Goal: Task Accomplishment & Management: Complete application form

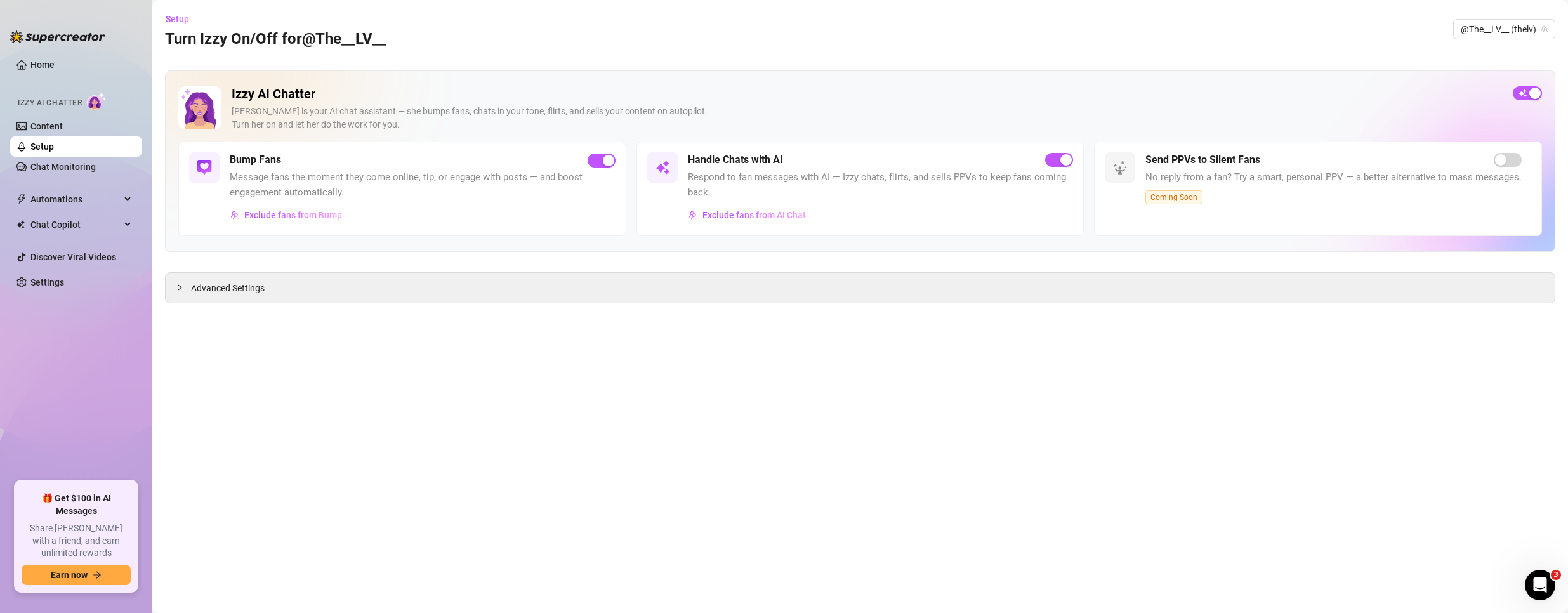
click at [583, 464] on main "Setup Turn Izzy On/Off for @The__LV__ @The__LV__ (thelv) Izzy AI Chatter Izzy i…" at bounding box center [860, 306] width 1416 height 613
drag, startPoint x: 998, startPoint y: 442, endPoint x: 976, endPoint y: 435, distance: 23.1
click at [998, 442] on main "Setup Turn Izzy On/Off for @The__LV__ @The__LV__ (thelv) Izzy AI Chatter Izzy i…" at bounding box center [860, 306] width 1416 height 613
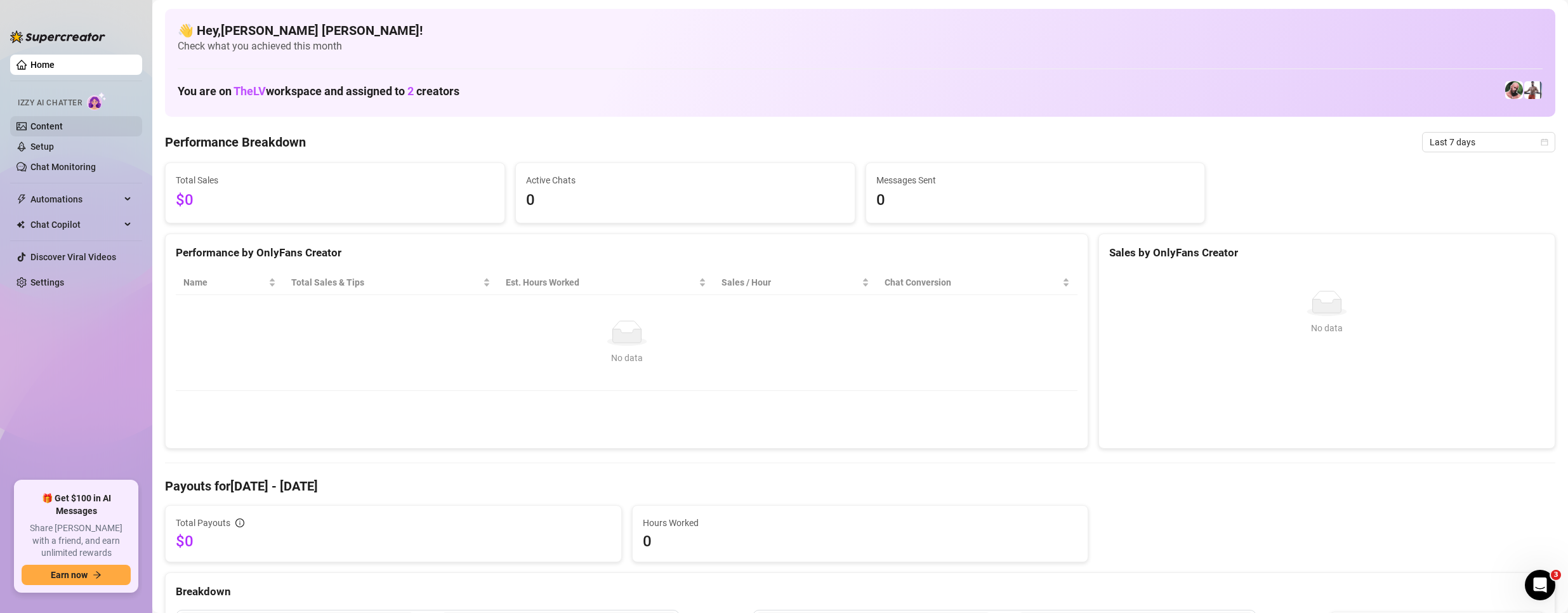
click at [34, 131] on link "Content" at bounding box center [46, 126] width 32 height 10
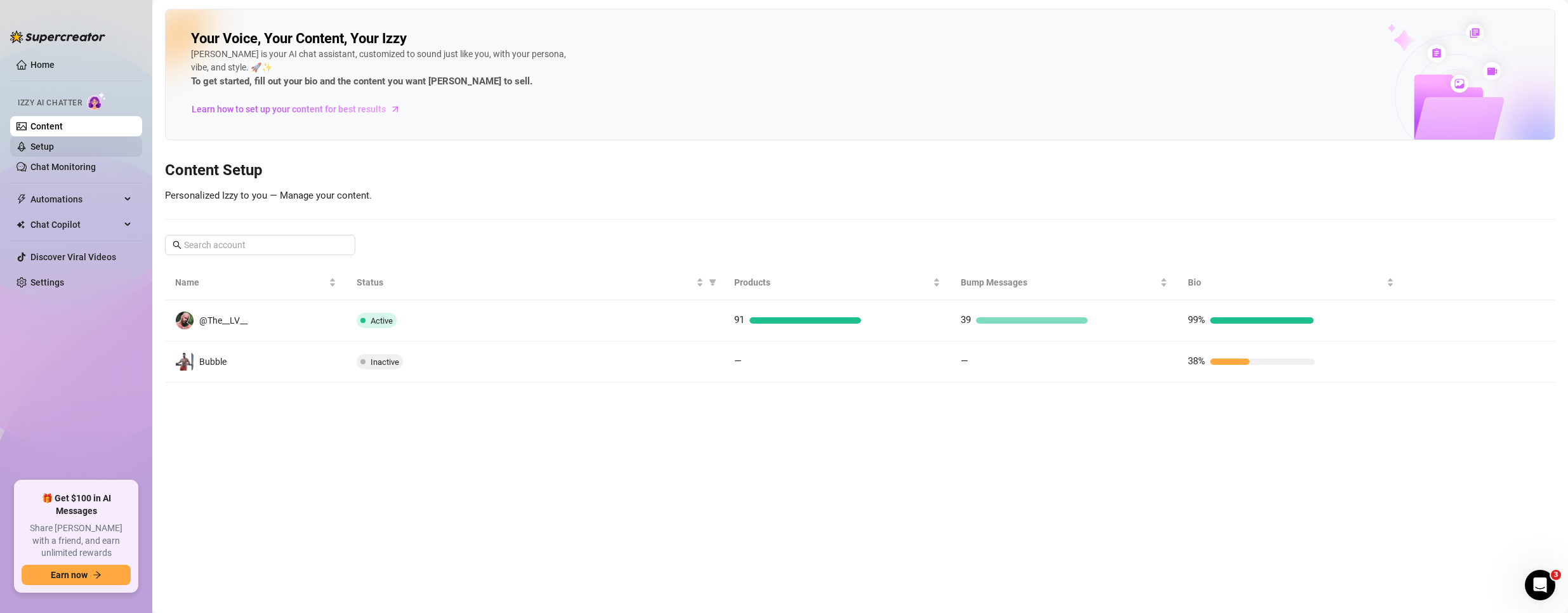
click at [37, 145] on link "Setup" at bounding box center [42, 146] width 24 height 10
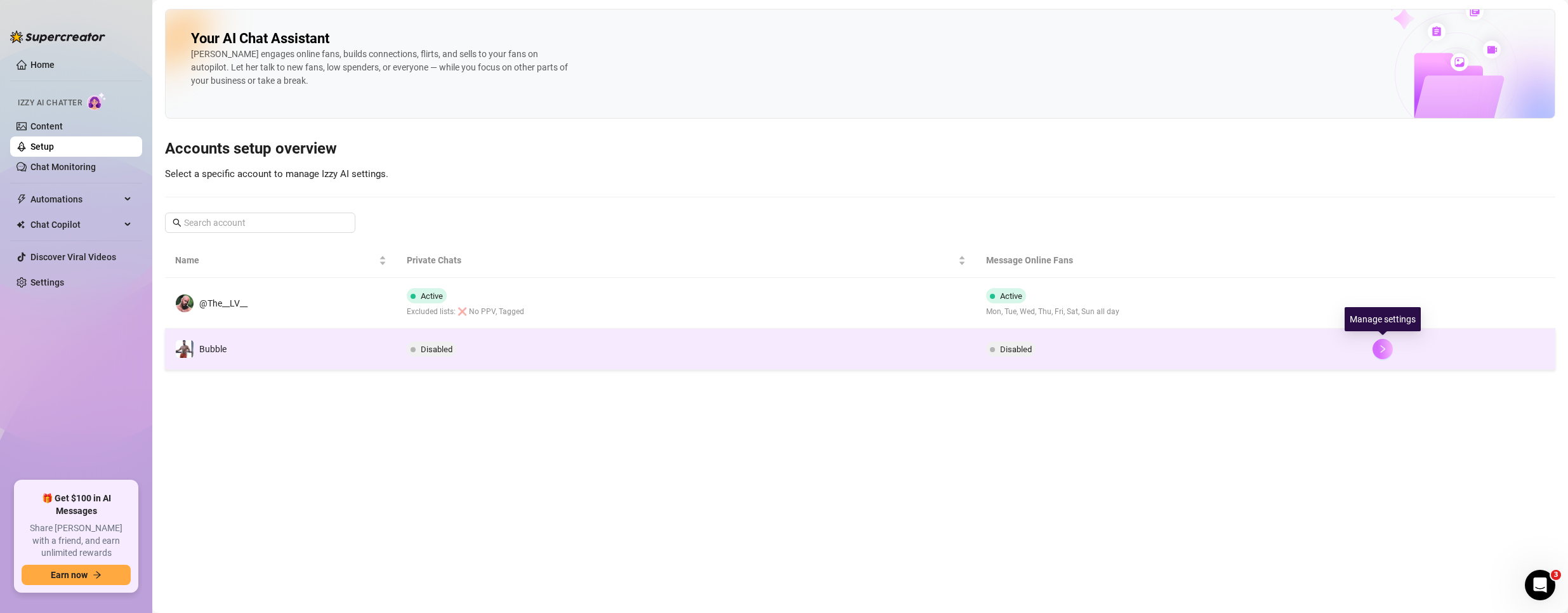
click at [1379, 352] on icon "right" at bounding box center [1383, 349] width 9 height 9
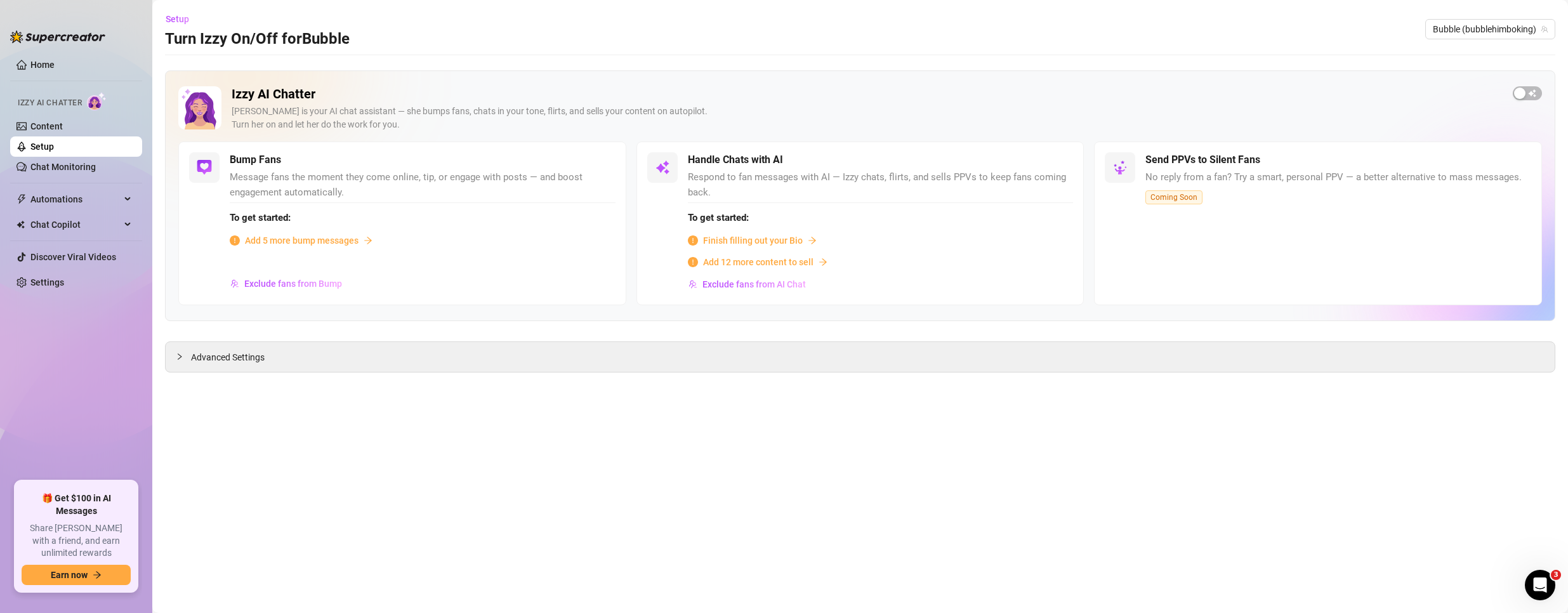
click at [234, 374] on main "Setup Turn Izzy On/Off for Bubble Bubble (bubblehimboking) Izzy AI Chatter [PER…" at bounding box center [860, 306] width 1416 height 613
click at [234, 364] on span "Advanced Settings" at bounding box center [227, 357] width 74 height 14
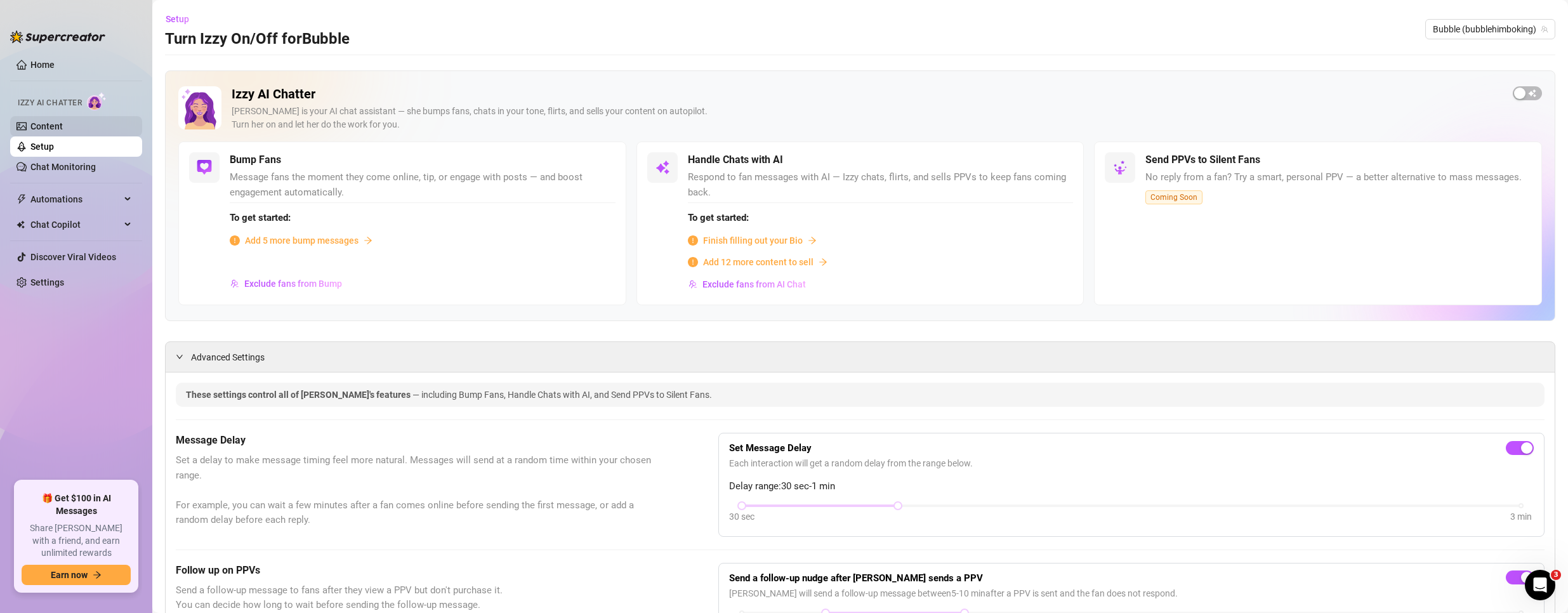
click at [53, 126] on link "Content" at bounding box center [46, 126] width 32 height 10
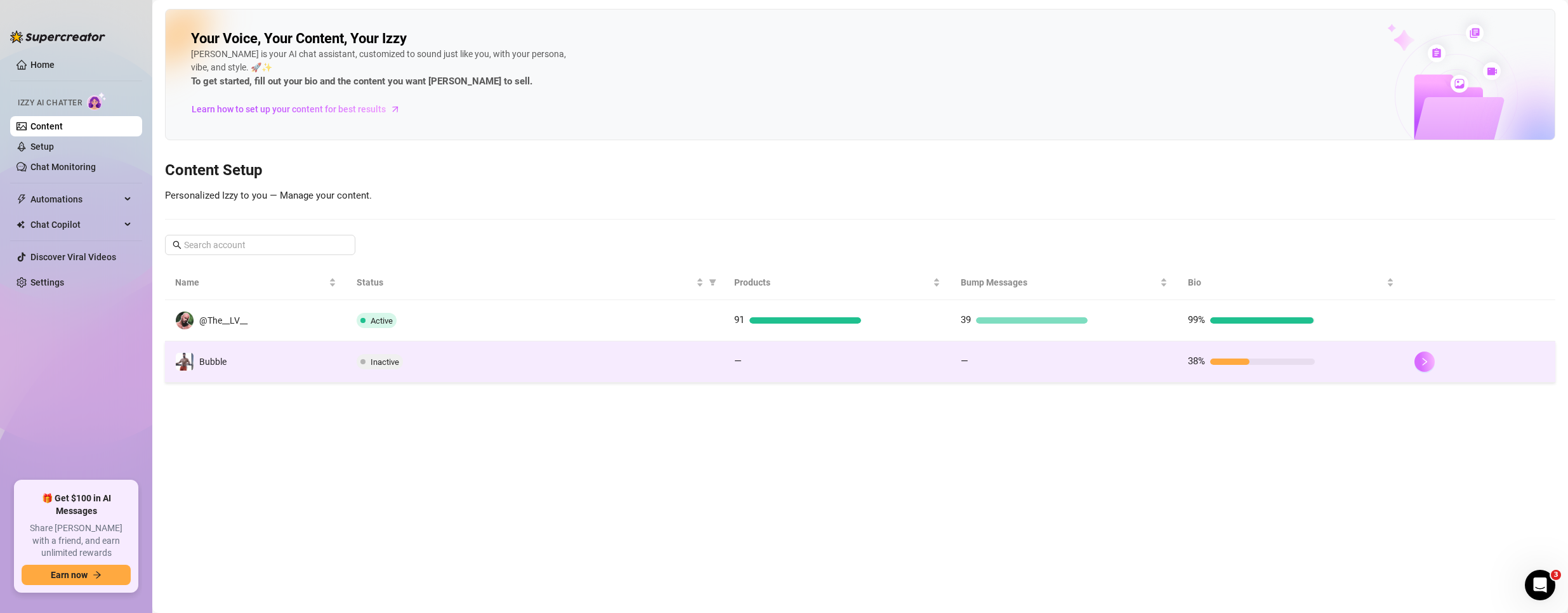
click at [1430, 363] on button "button" at bounding box center [1424, 362] width 20 height 20
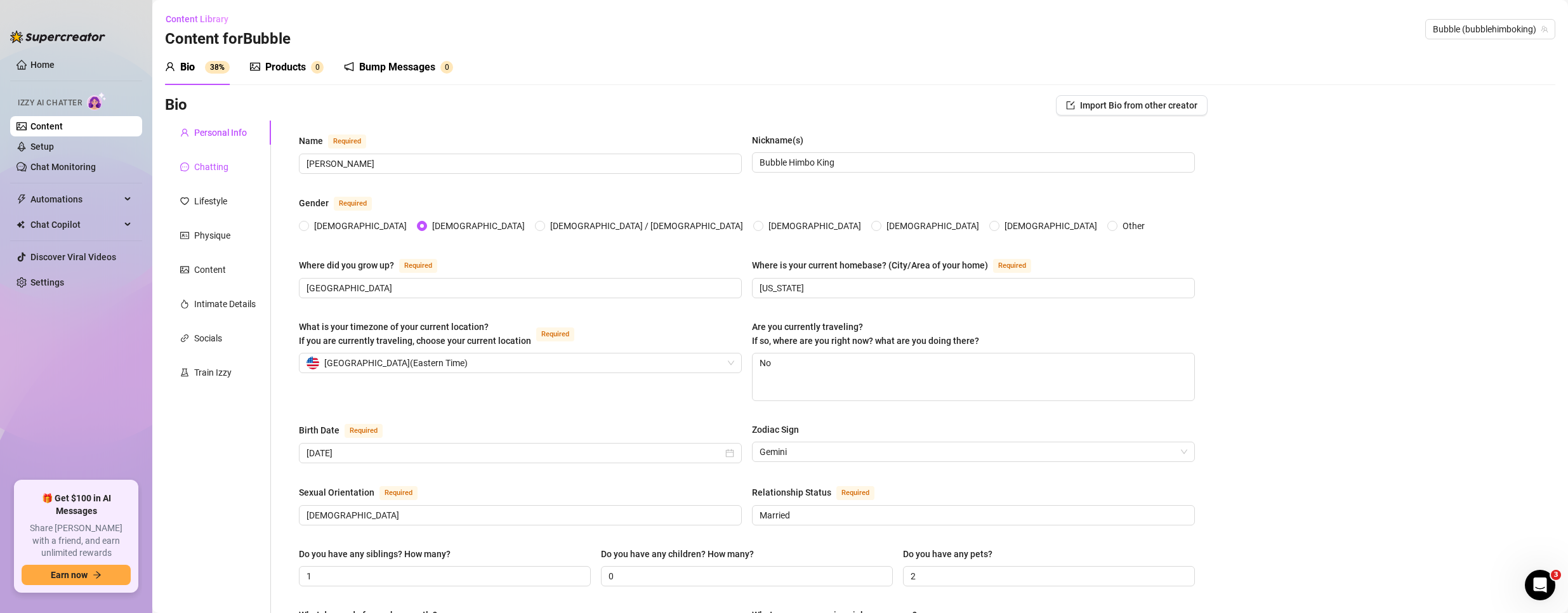
click at [227, 165] on div "Chatting" at bounding box center [211, 167] width 34 height 14
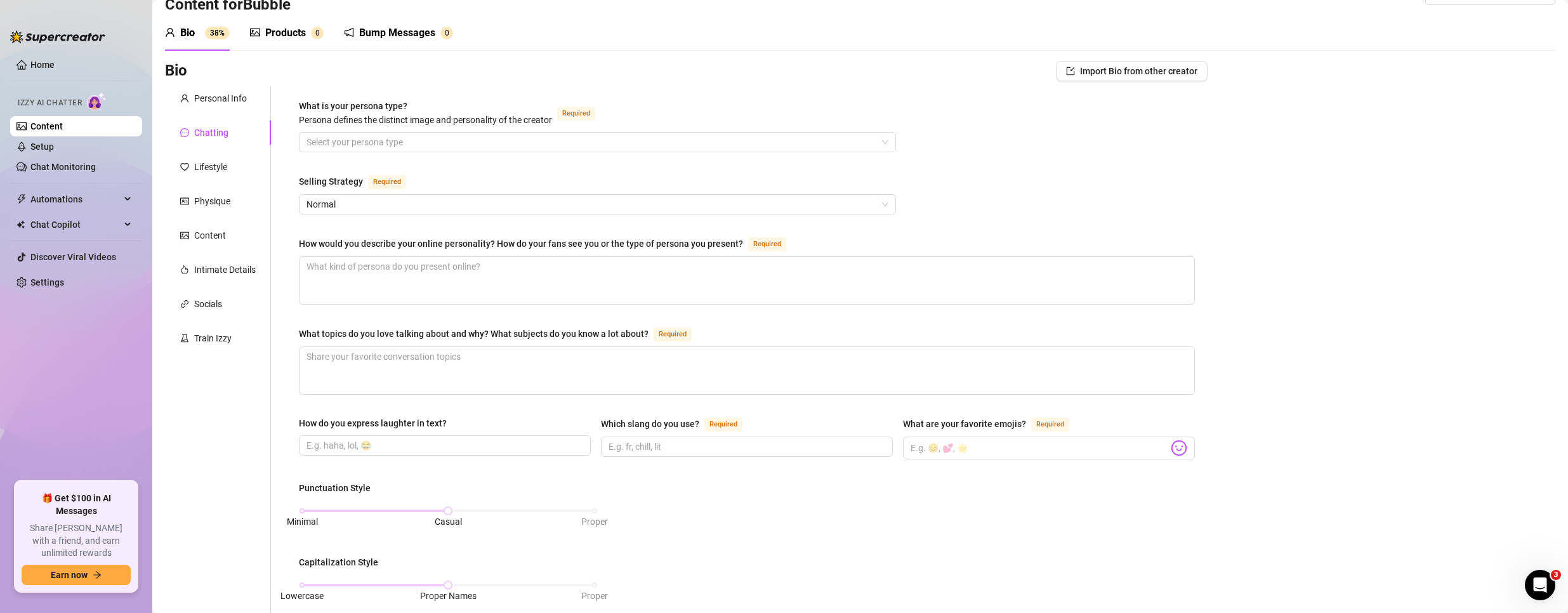
scroll to position [29, 0]
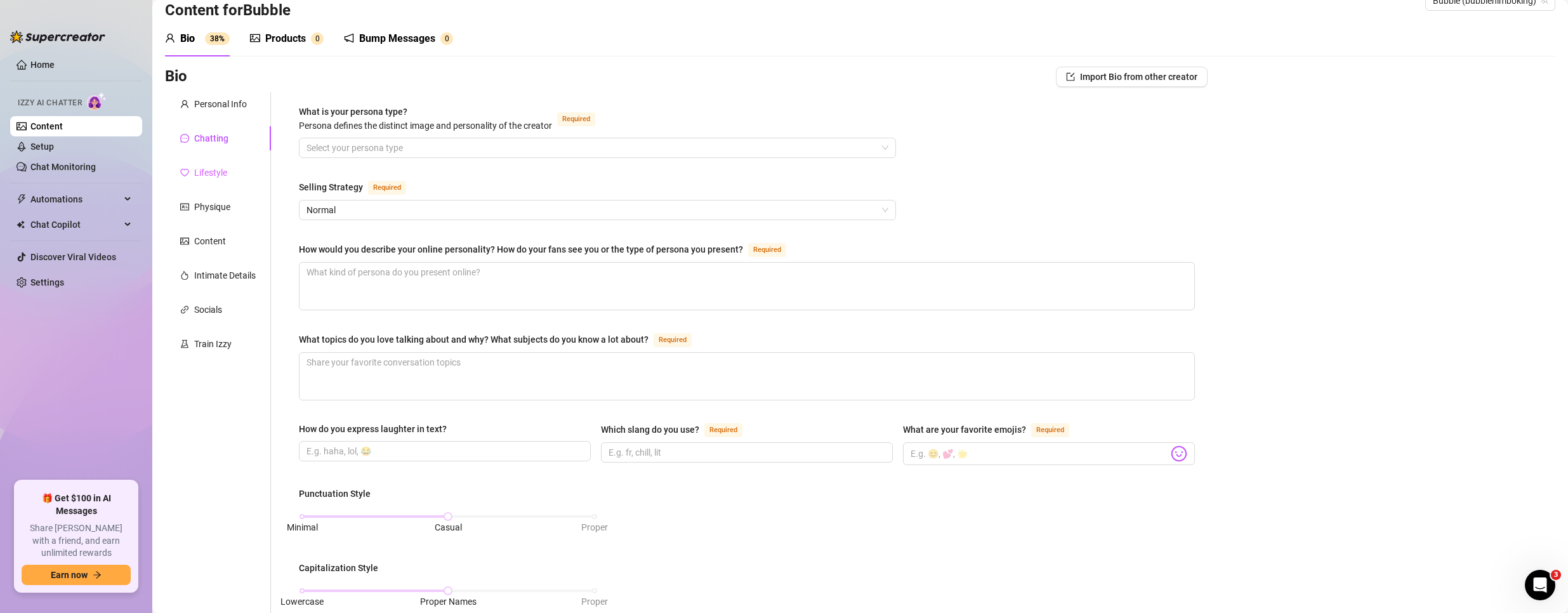
click at [212, 164] on div "Lifestyle" at bounding box center [218, 173] width 106 height 24
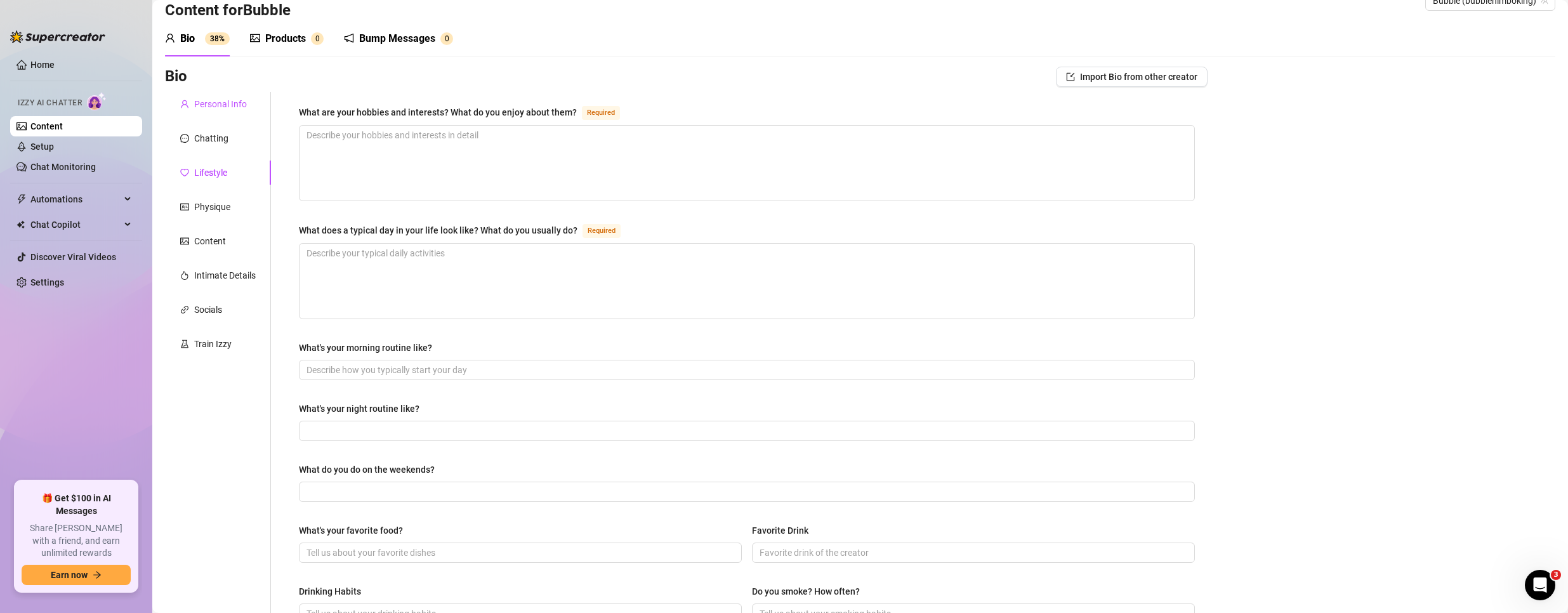
click at [209, 108] on div "Personal Info" at bounding box center [221, 104] width 53 height 14
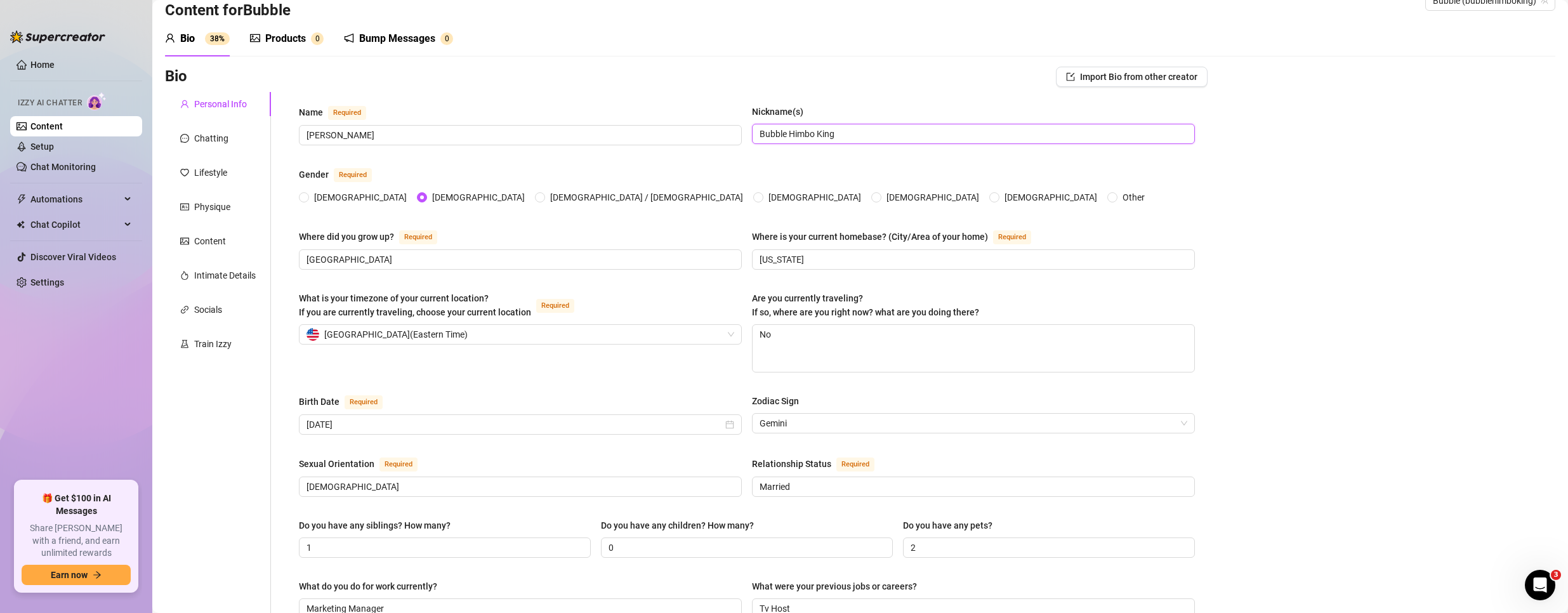
drag, startPoint x: 856, startPoint y: 127, endPoint x: 684, endPoint y: 120, distance: 172.1
click at [684, 120] on div "Name Required [PERSON_NAME](s) Bubble [PERSON_NAME]" at bounding box center [746, 131] width 896 height 52
type input "Ro"
drag, startPoint x: 818, startPoint y: 334, endPoint x: 656, endPoint y: 334, distance: 162.0
click at [656, 334] on div "What is your timezone of your current location? If you are currently traveling,…" at bounding box center [746, 338] width 896 height 93
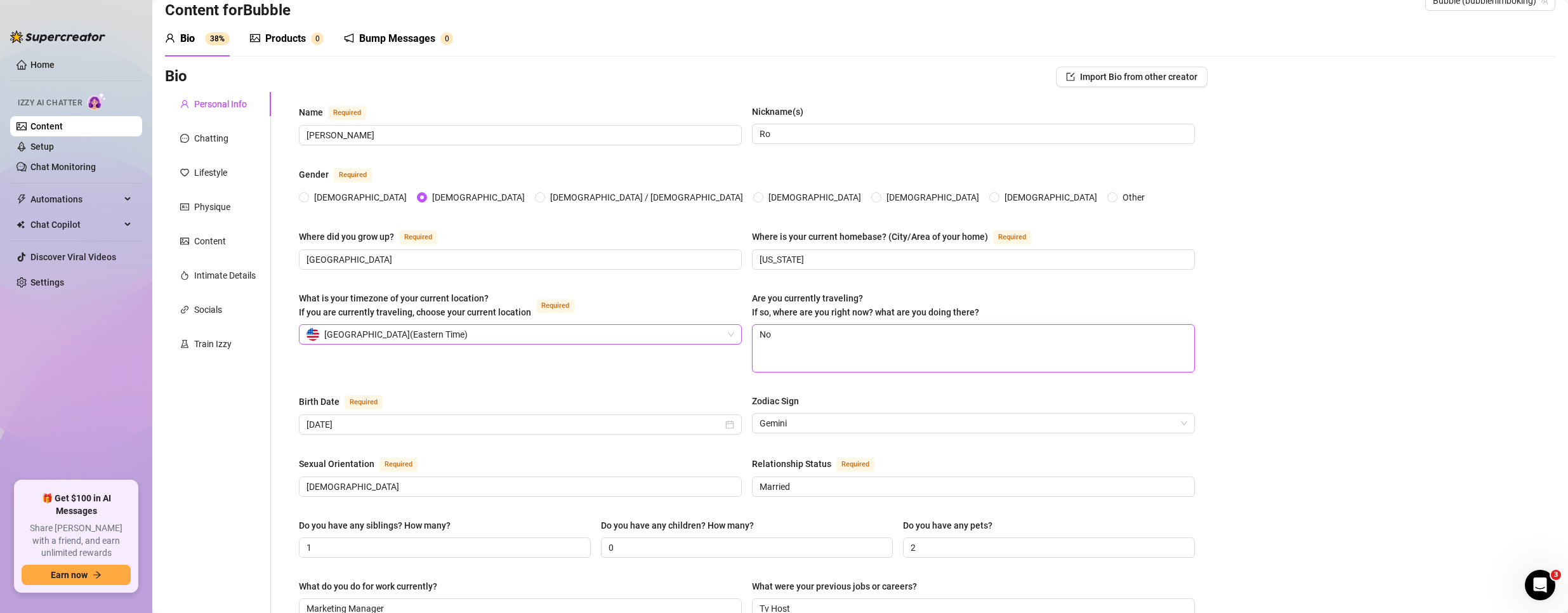
paste textarea "I’ll be in [GEOGRAPHIC_DATA] 16th to 26 and SF 26 - 29"
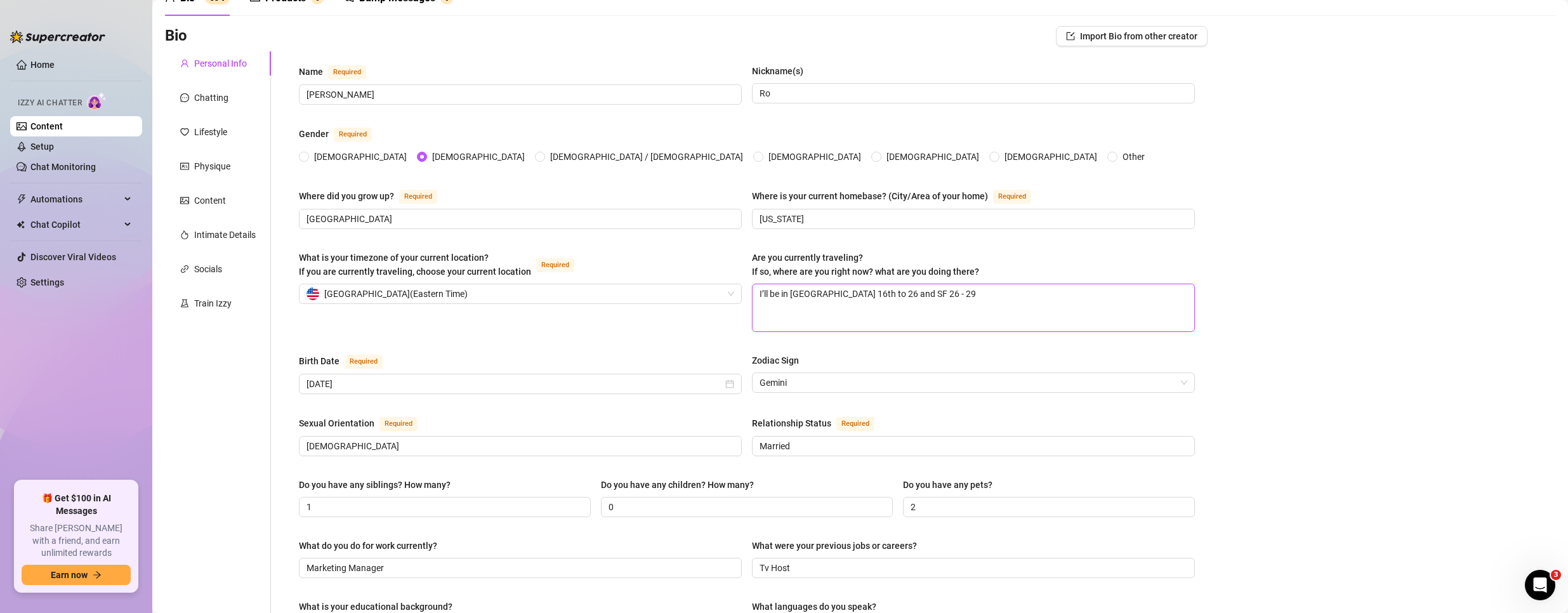
scroll to position [92, 0]
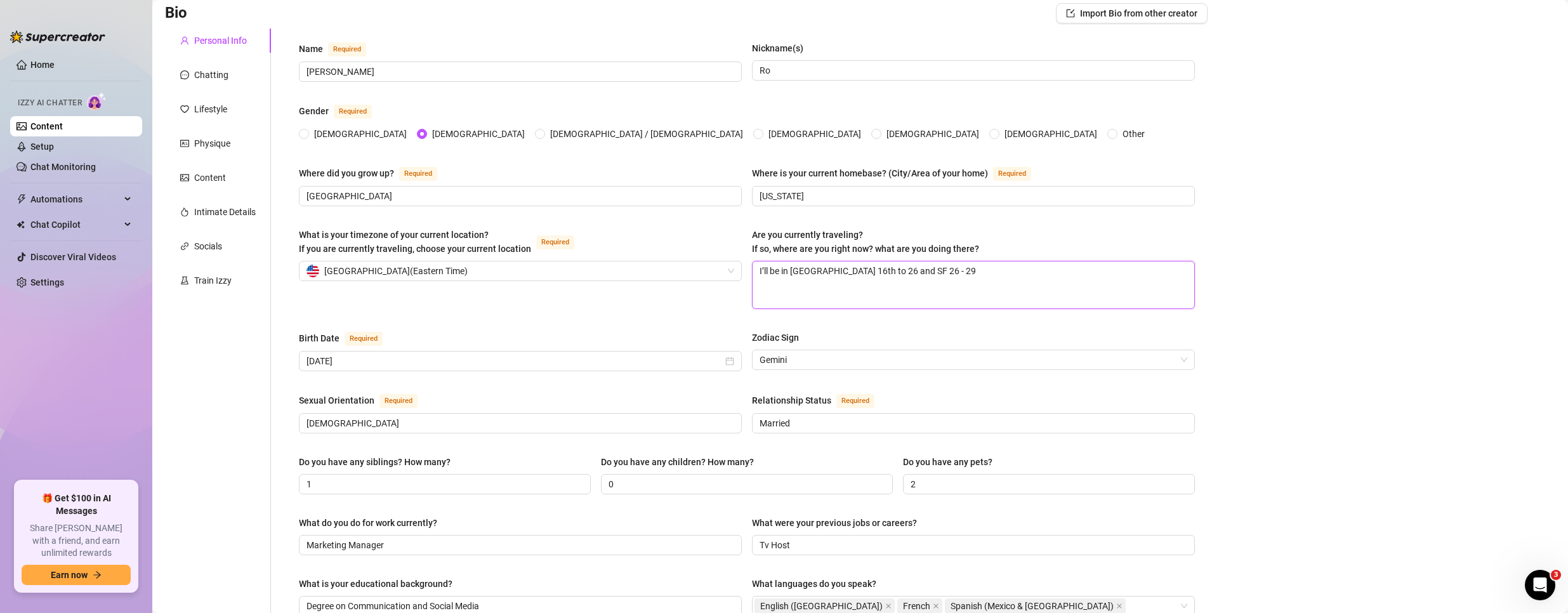
type textarea "I’ll be in [GEOGRAPHIC_DATA] 16th to 26 and SF 26 - 29"
click at [906, 322] on div "Name Required [PERSON_NAME](s) Ro Gender Required [DEMOGRAPHIC_DATA] [DEMOGRAPH…" at bounding box center [746, 543] width 896 height 1004
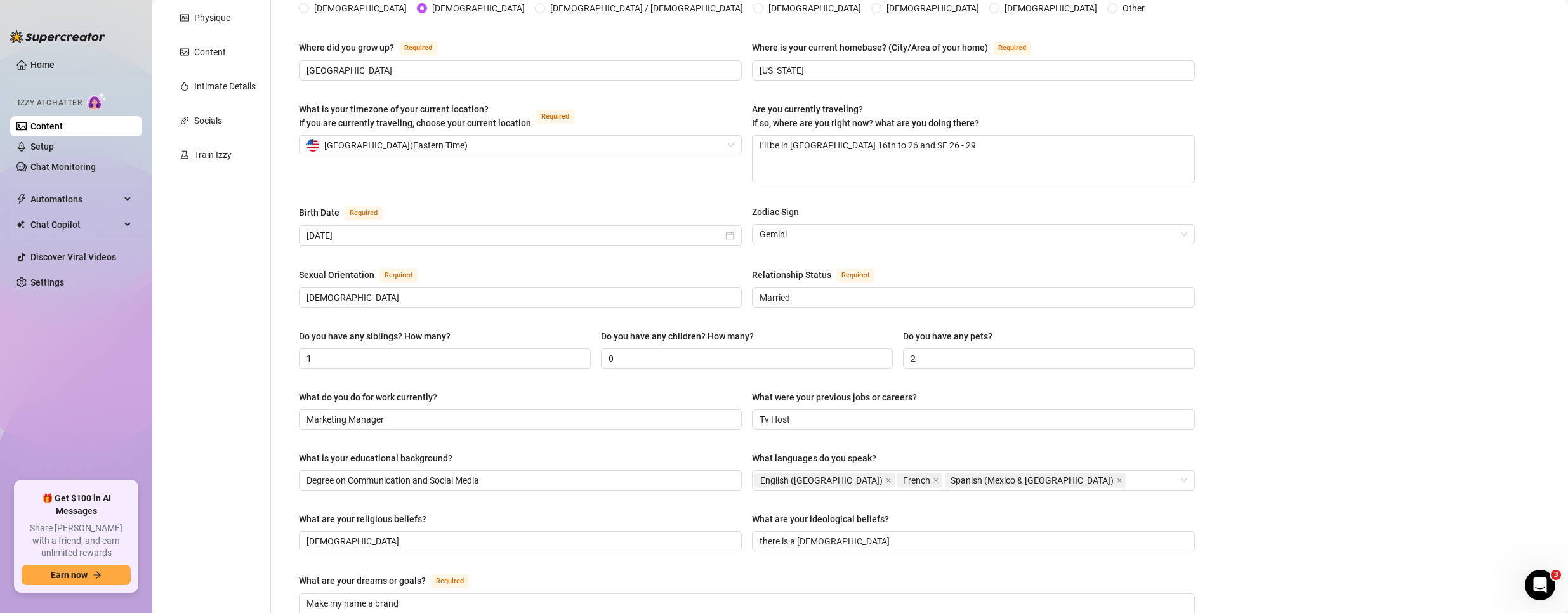
scroll to position [219, 0]
click at [373, 294] on input "[DEMOGRAPHIC_DATA]" at bounding box center [519, 296] width 425 height 14
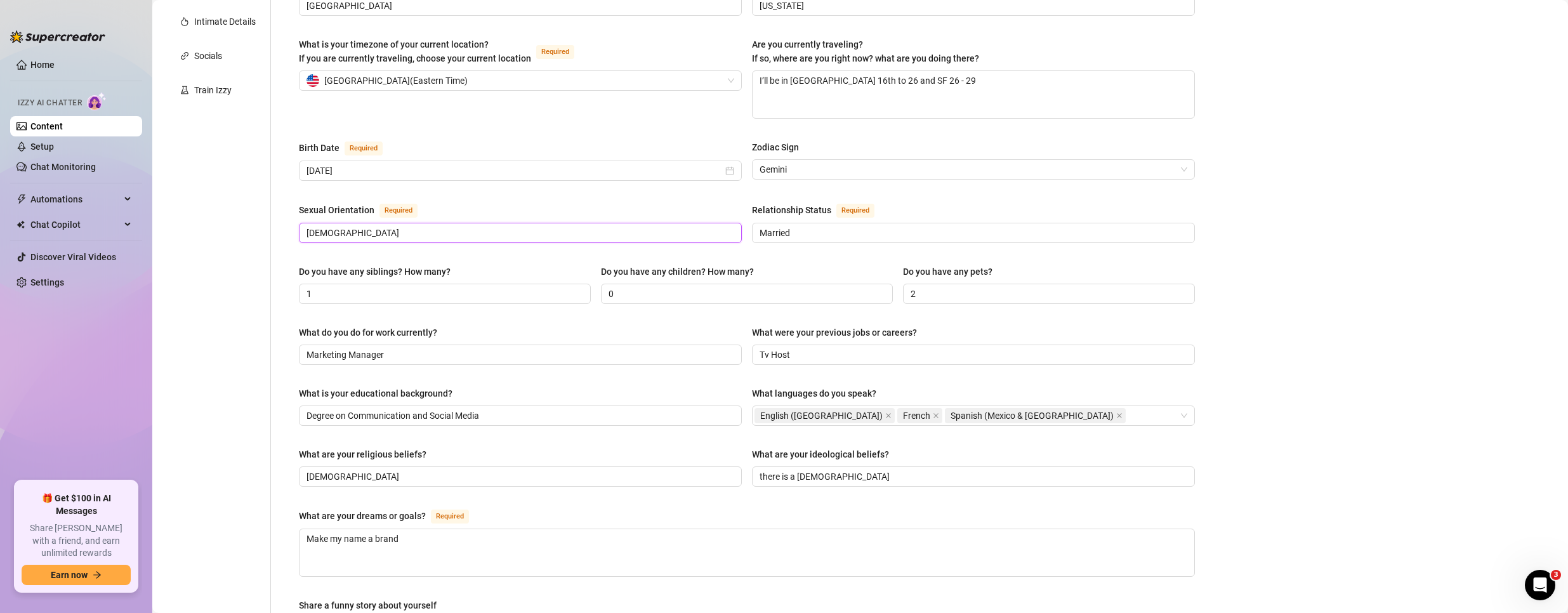
scroll to position [346, 0]
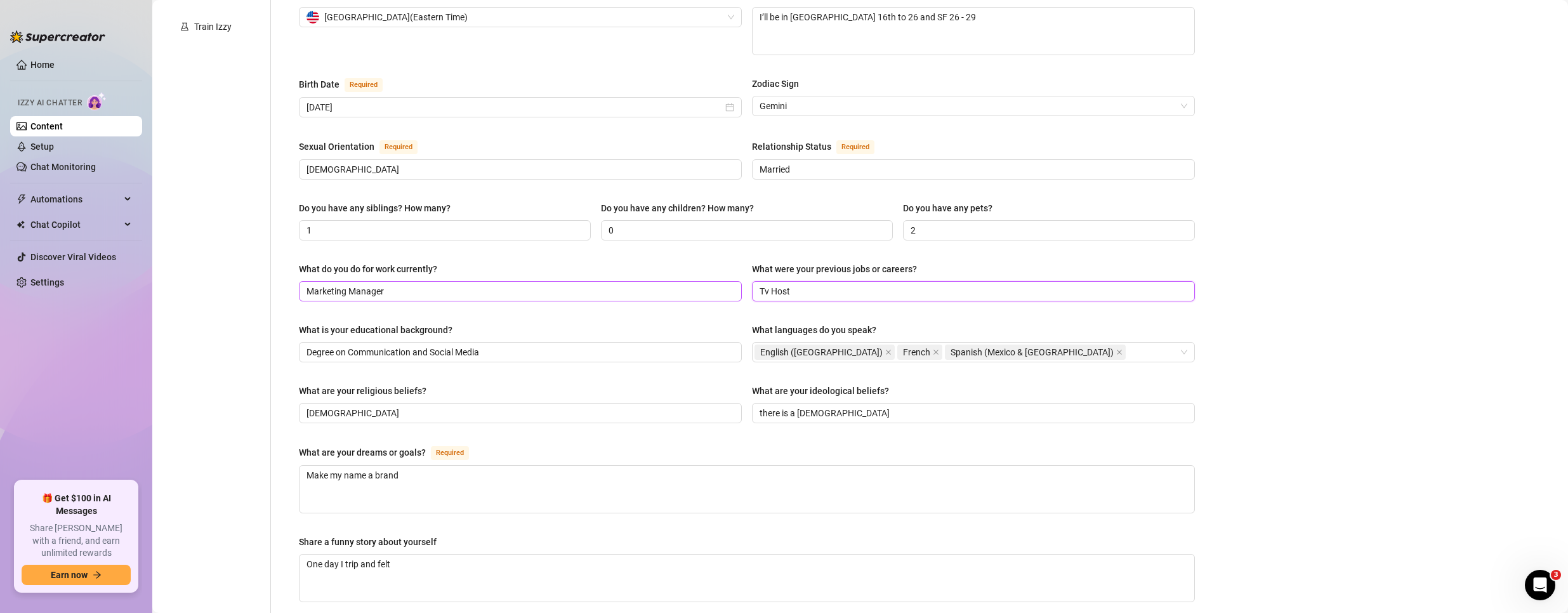
drag, startPoint x: 800, startPoint y: 287, endPoint x: 734, endPoint y: 287, distance: 66.0
click at [734, 287] on div "What do you do for work currently? Marketing Manager What were your previous jo…" at bounding box center [746, 287] width 896 height 51
click at [734, 287] on span "Marketing Manager" at bounding box center [520, 291] width 443 height 20
paste input "Entertainment News Coordinator and Host"
type input "Marketing Manager"
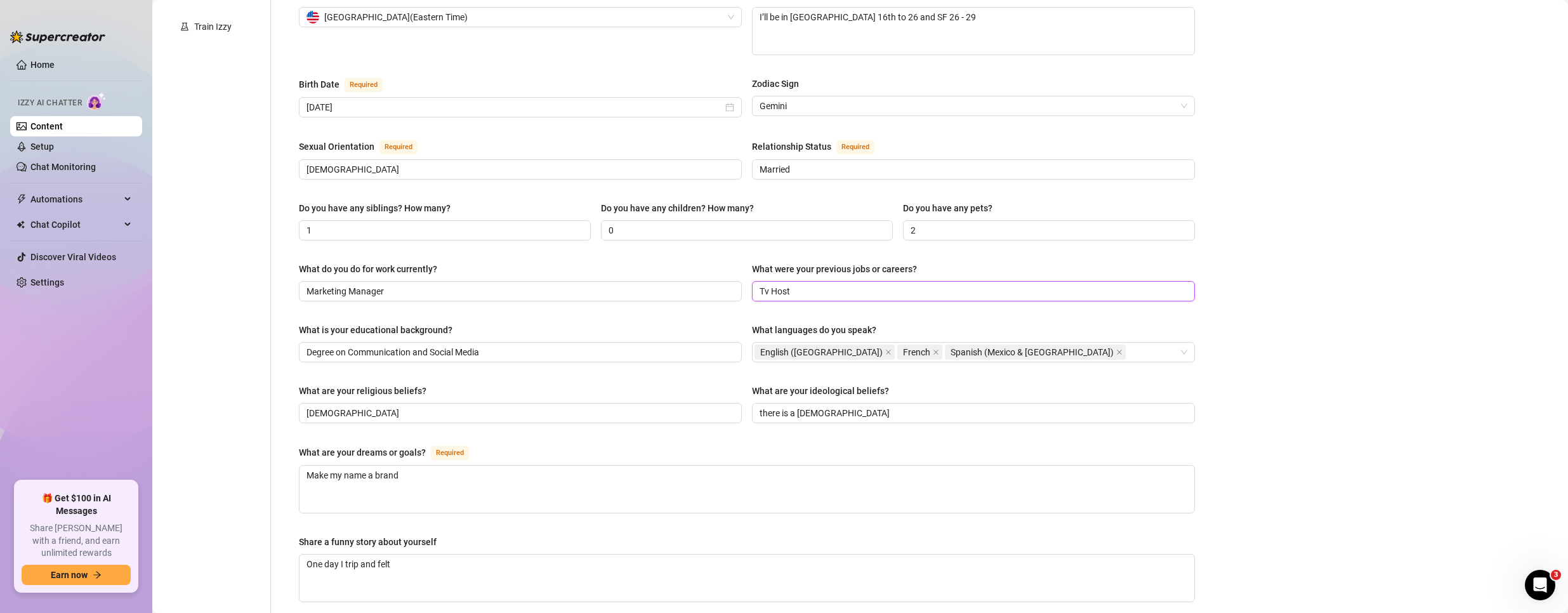
drag, startPoint x: 817, startPoint y: 286, endPoint x: 755, endPoint y: 290, distance: 62.1
click at [755, 290] on span "Tv Host" at bounding box center [974, 291] width 443 height 20
paste input "Entertainment News Coordinator and"
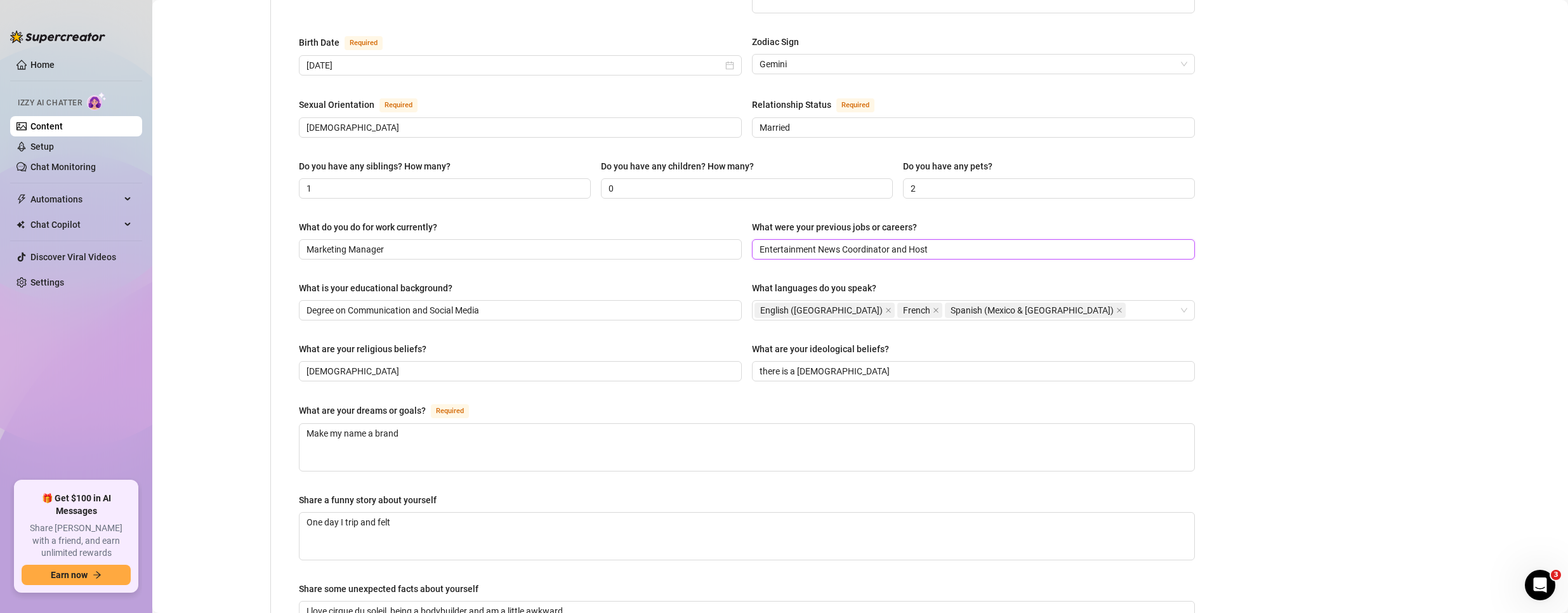
scroll to position [409, 0]
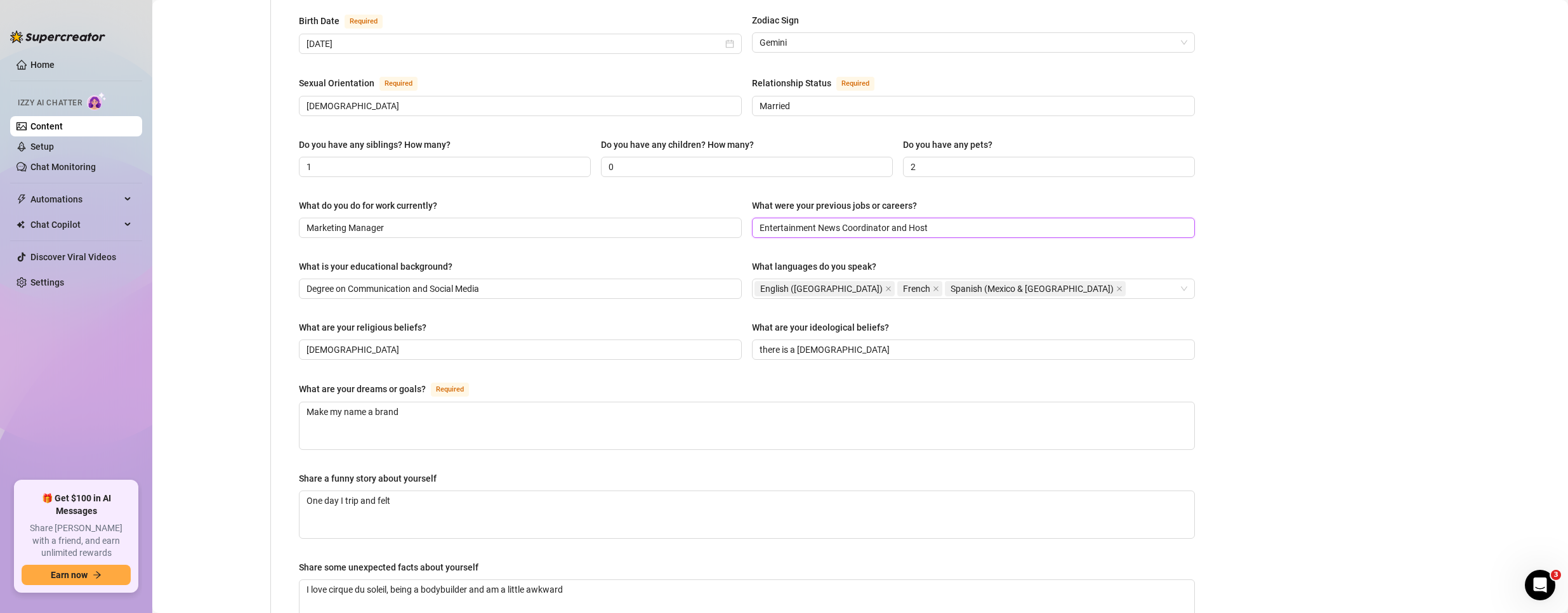
type input "Entertainment News Coordinator and Host"
drag, startPoint x: 524, startPoint y: 291, endPoint x: 300, endPoint y: 265, distance: 225.5
click at [300, 265] on div "What is your educational background? Degree on Communication and Social Media" at bounding box center [520, 279] width 443 height 39
click at [300, 265] on div "What is your educational background?" at bounding box center [375, 266] width 154 height 14
click at [306, 281] on input "Degree on Communication and Social Media" at bounding box center [519, 289] width 425 height 14
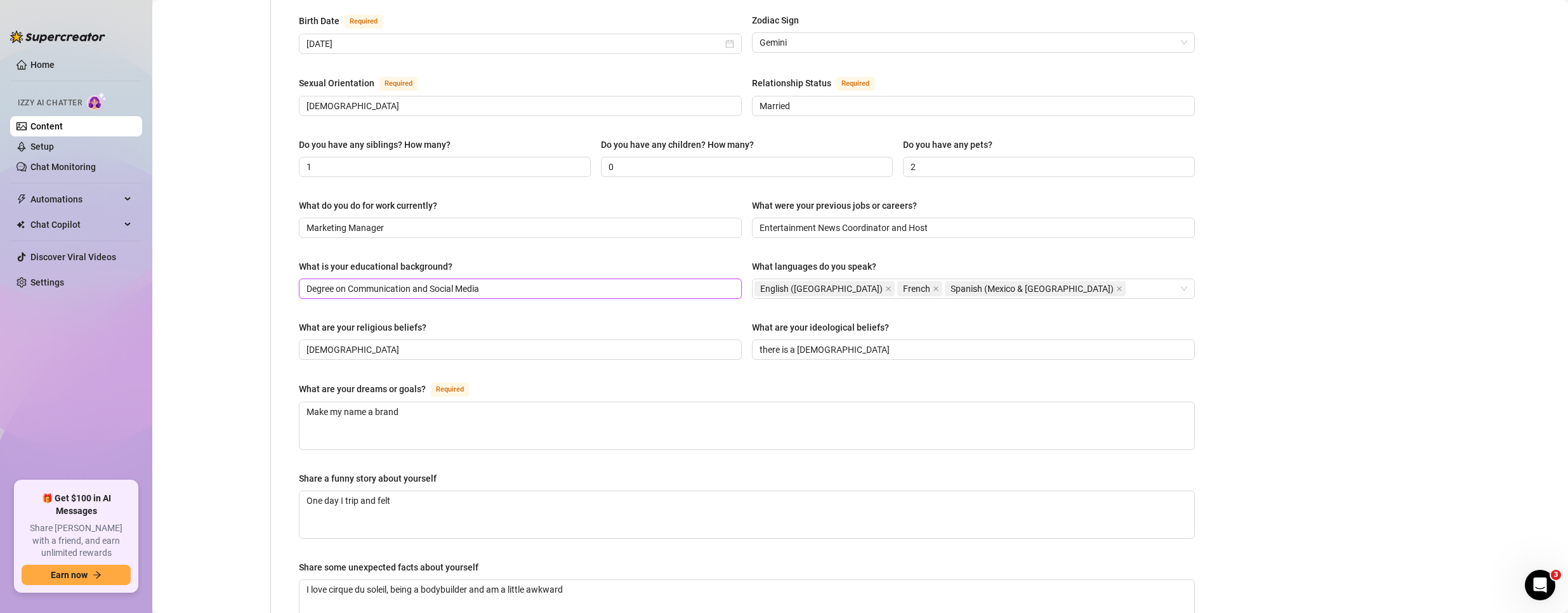
paste input "Communication and m"
type input "Communication and media"
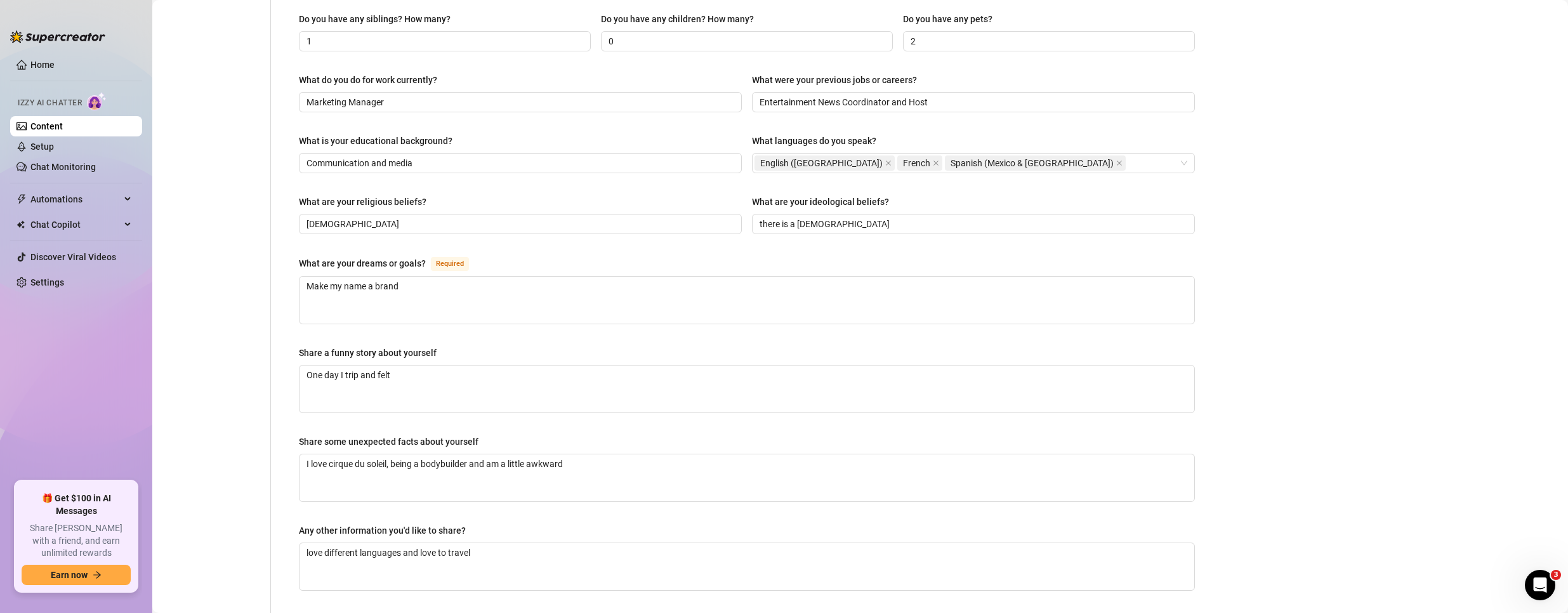
scroll to position [537, 0]
drag, startPoint x: 419, startPoint y: 282, endPoint x: 287, endPoint y: 279, distance: 132.0
click at [287, 279] on div "Name Required [PERSON_NAME](s) Ro Gender Required [DEMOGRAPHIC_DATA] [DEMOGRAPH…" at bounding box center [747, 99] width 922 height 1030
paste textarea "Communication and media"
type textarea "Communication and media"
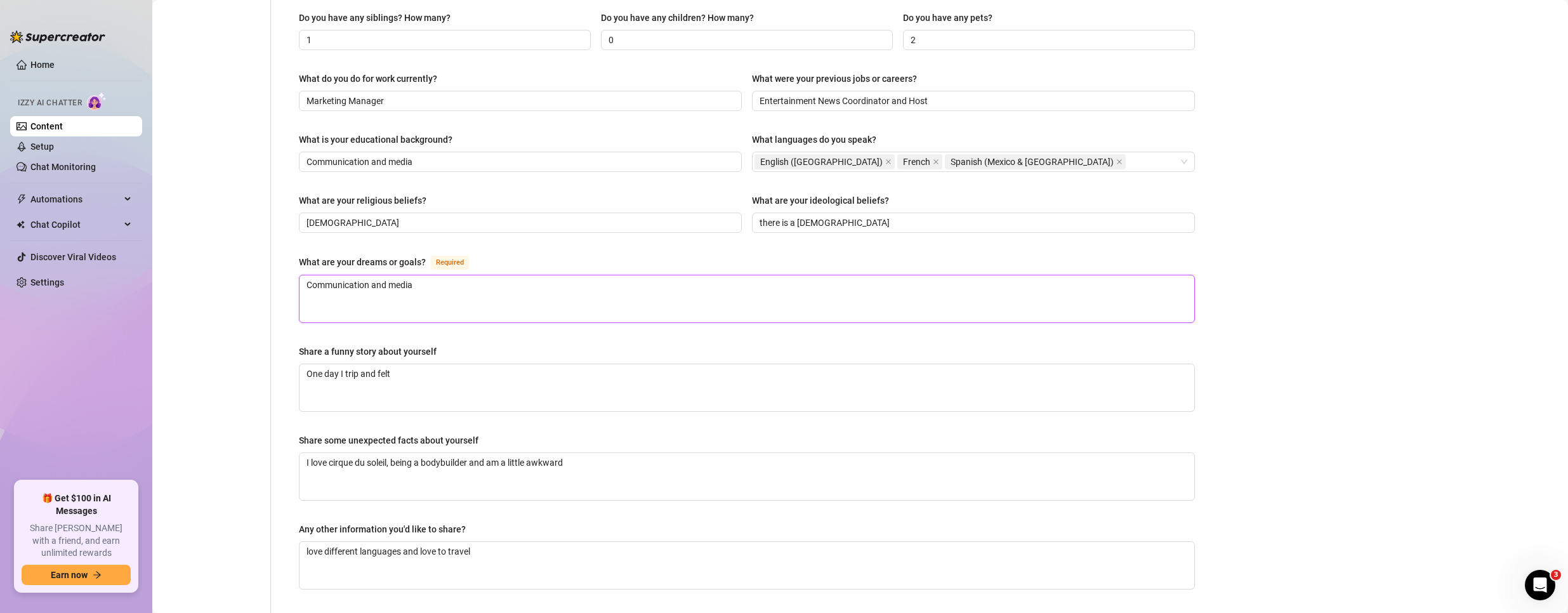
type textarea "Make my name a brand"
click at [391, 299] on textarea "Make my name a brand" at bounding box center [746, 299] width 895 height 47
paste textarea "Billionaire"
type textarea "Billionaire"
drag, startPoint x: 434, startPoint y: 382, endPoint x: 305, endPoint y: 375, distance: 129.2
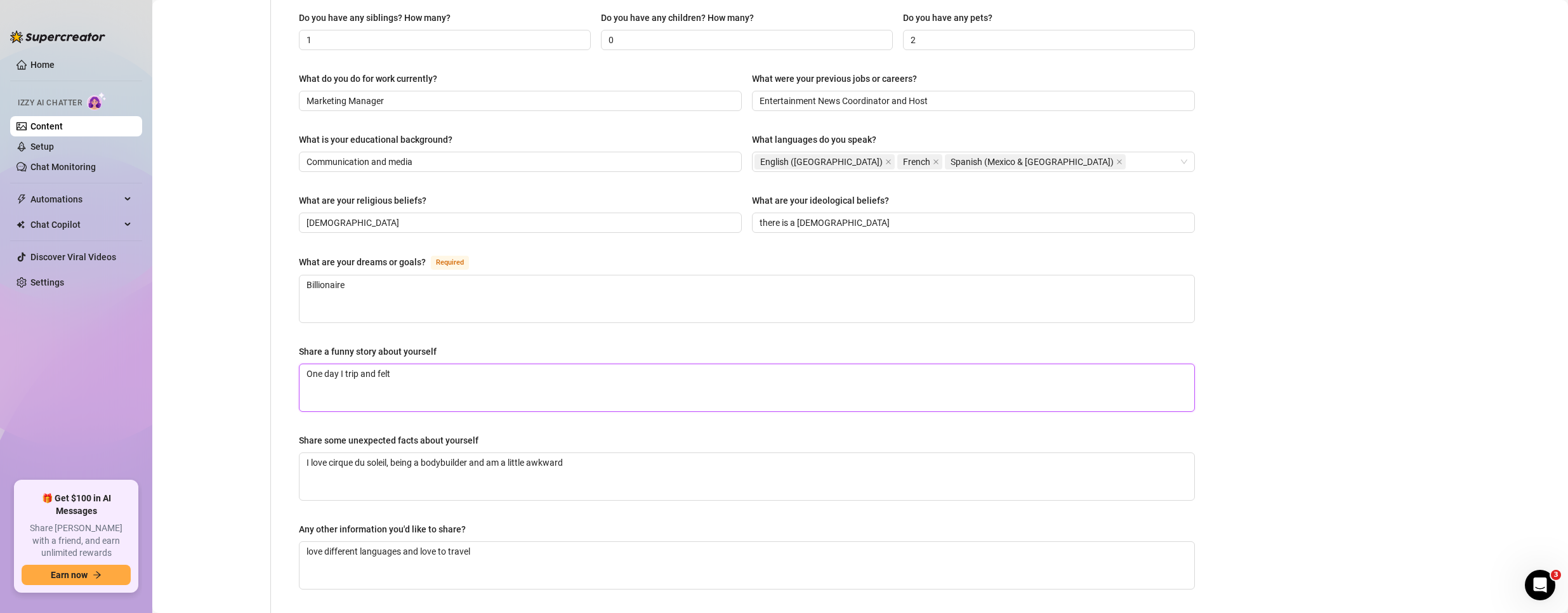
click at [305, 375] on textarea "One day I trip and felt" at bounding box center [746, 388] width 895 height 47
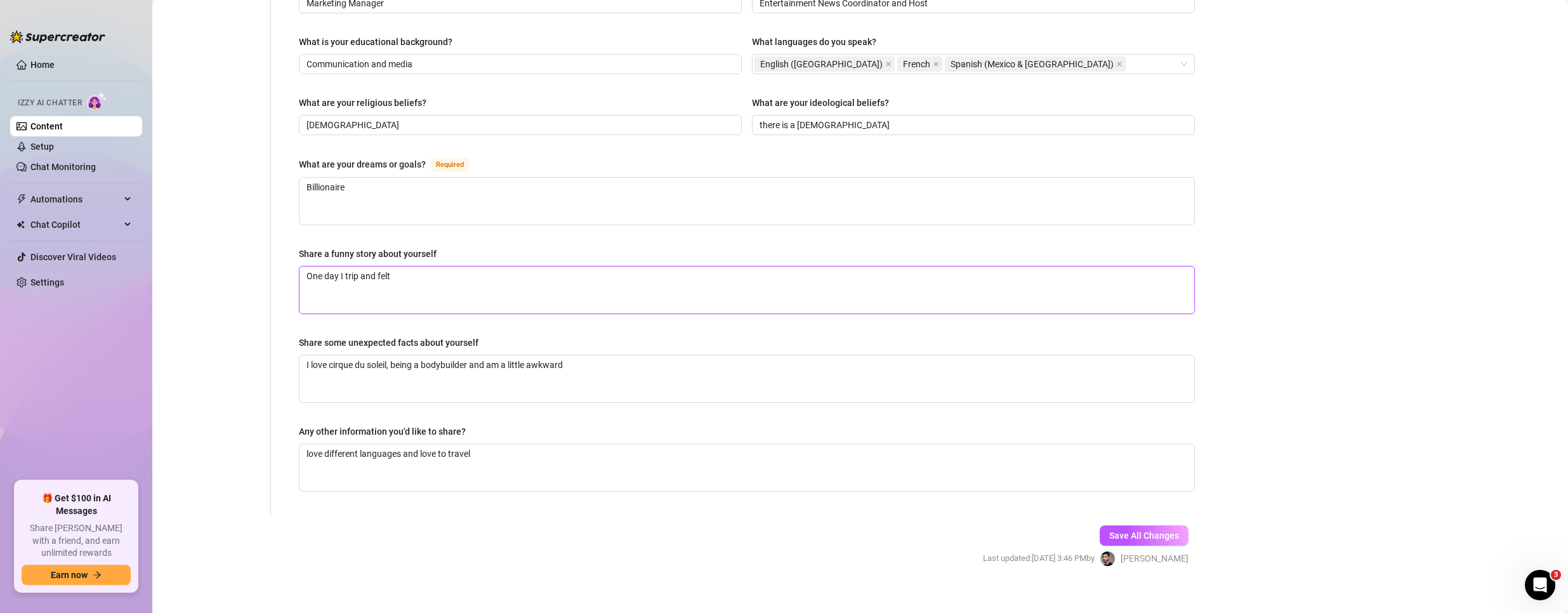
scroll to position [644, 0]
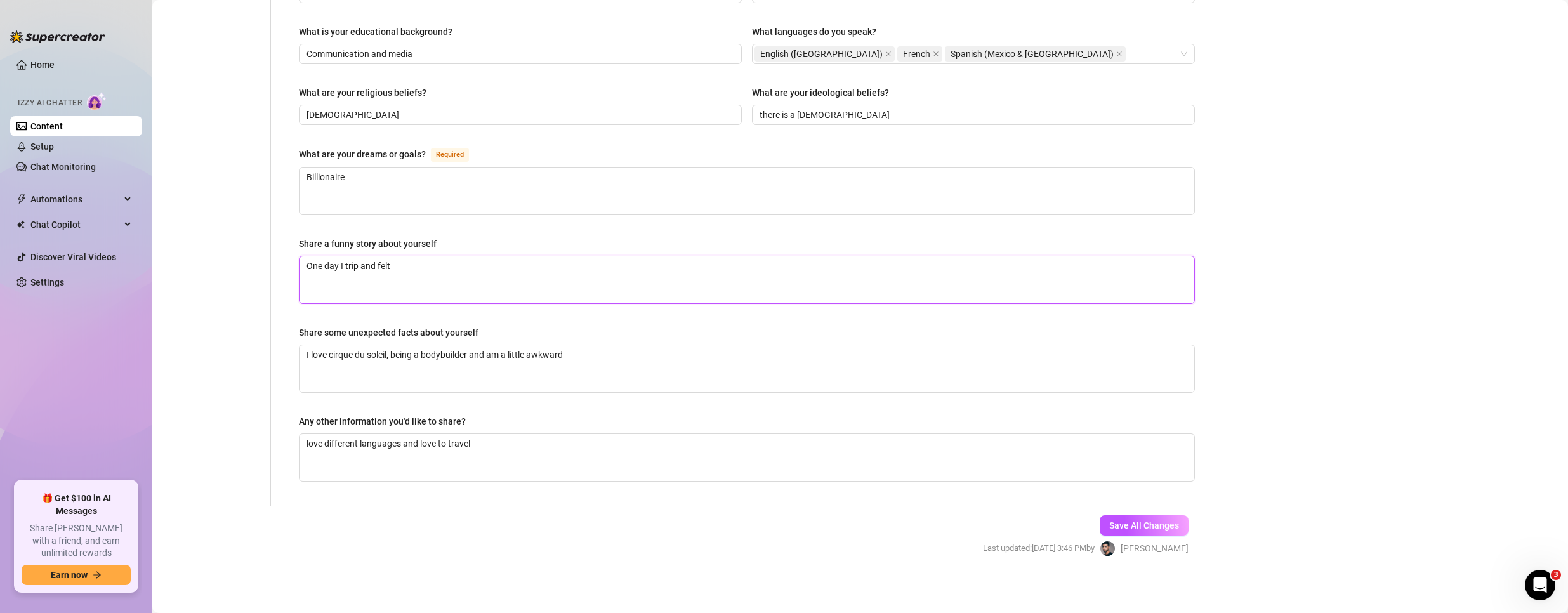
click at [429, 264] on textarea "One day I trip and felt" at bounding box center [746, 280] width 895 height 47
paste textarea "I can move my eyes super fas"
type textarea "I can move my eyes super fast"
click at [521, 437] on textarea "love different languages and love to travel" at bounding box center [746, 458] width 895 height 47
type textarea "love different languages and love to travel"
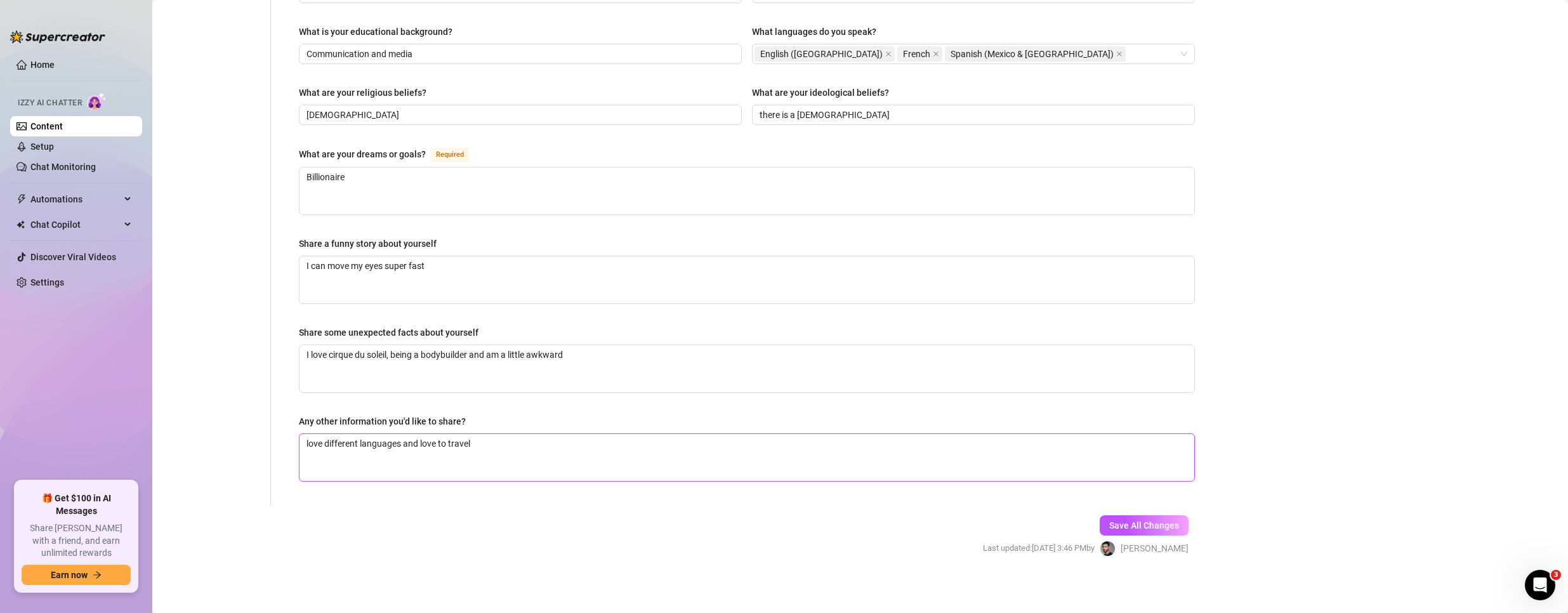
paste textarea "I’m [DEMOGRAPHIC_DATA]"
type textarea "love different languages and love to travel I’m Mexican"
drag, startPoint x: 401, startPoint y: 236, endPoint x: 406, endPoint y: 253, distance: 17.7
click at [401, 236] on div "Share a funny story about yourself" at bounding box center [367, 244] width 138 height 14
click at [401, 256] on textarea "I can move my eyes super fast" at bounding box center [746, 280] width 895 height 47
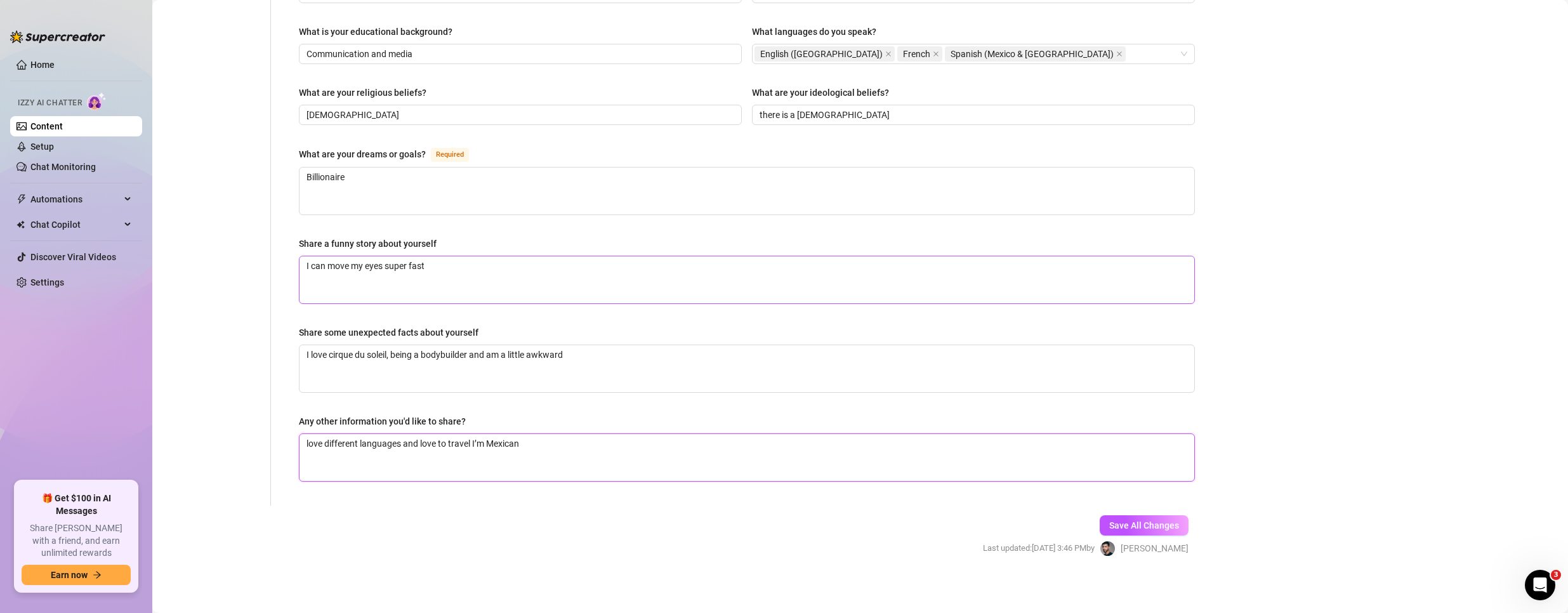
type textarea "love different languages and love to travel"
type textarea "One day I trip and felt"
click at [609, 356] on textarea "I love cirque du soleil, being a bodybuilder and am a little awkward" at bounding box center [746, 369] width 895 height 47
type textarea "I love cirque du soleil, being a bodybuilder and am a little awkward"
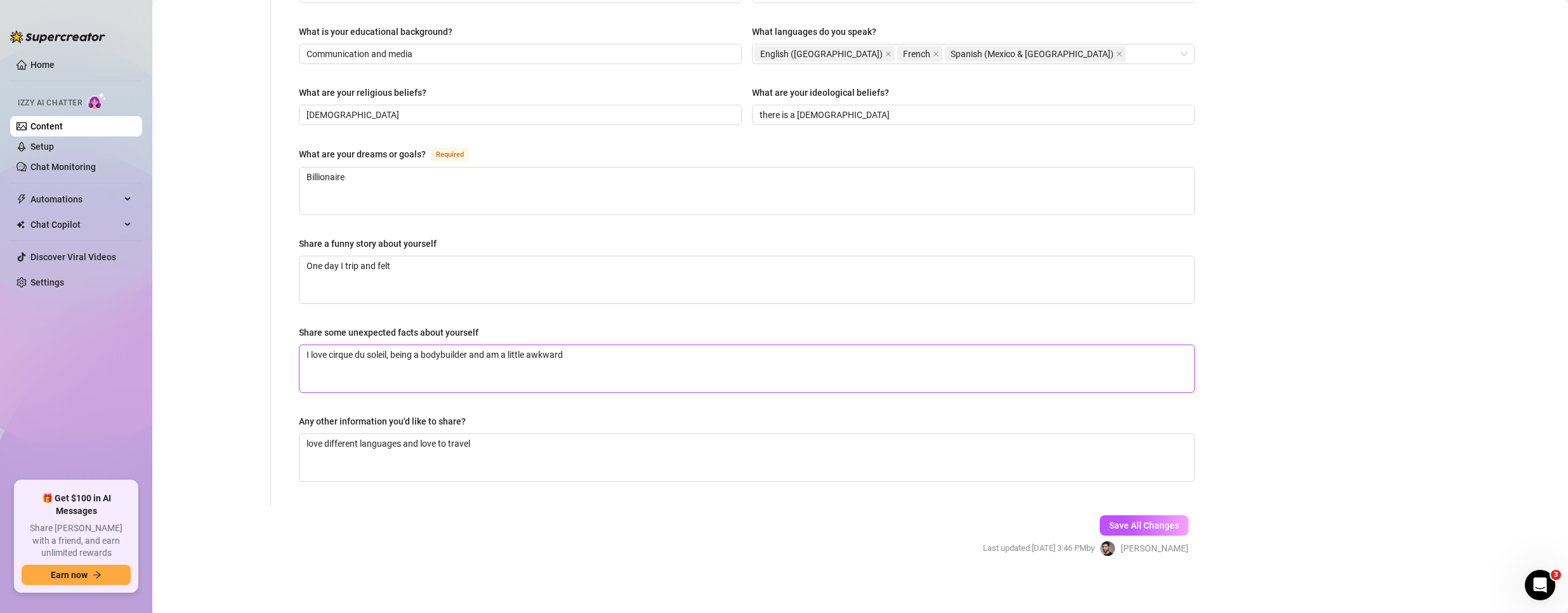
paste textarea "I’m [DEMOGRAPHIC_DATA]"
type textarea "I love cirque du soleil, being a bodybuilder and am a little awkward I’m Mexican"
type textarea "I love cirque du soleil, being a bodybuilder and am a little awkward"
click at [641, 359] on textarea "I love cirque du soleil, being a bodybuilder and am a little awkward" at bounding box center [746, 369] width 895 height 47
paste textarea "I’m [DEMOGRAPHIC_DATA]"
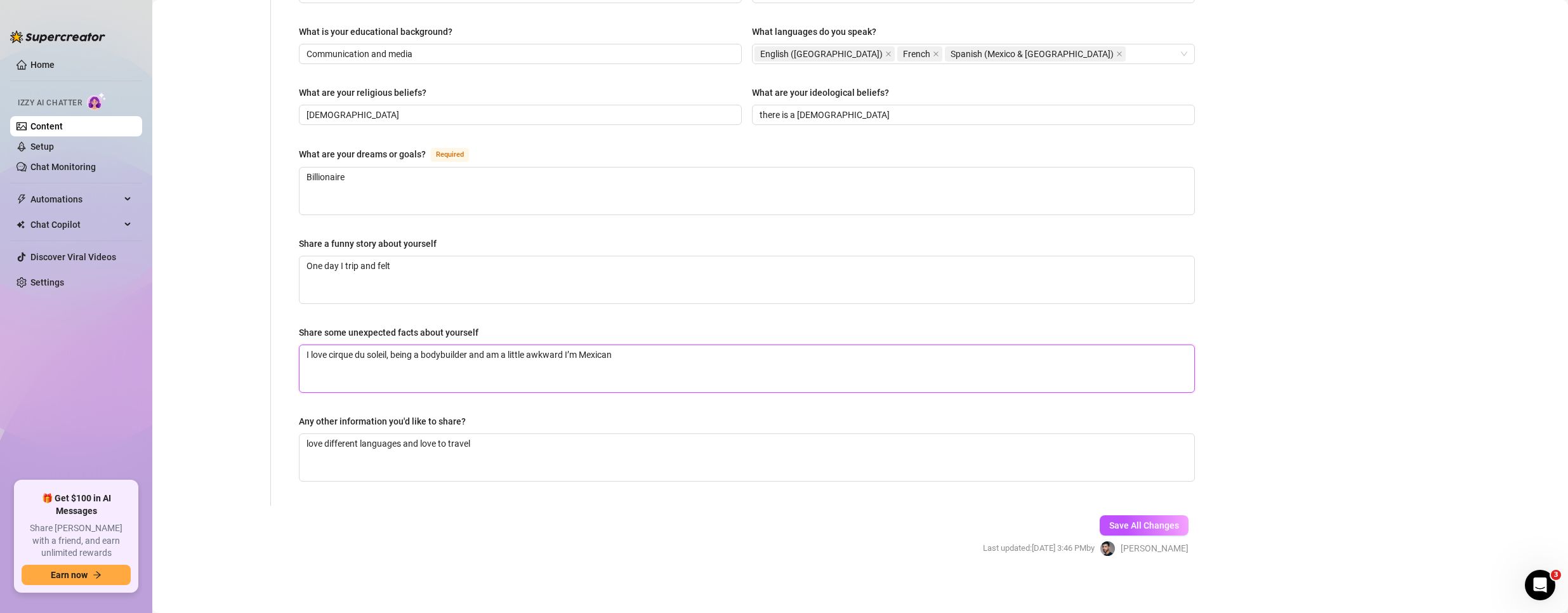
type textarea "I love cirque du soleil, being a bodybuilder and am a little awkward I’m Mexican"
click at [566, 439] on textarea "love different languages and love to travel" at bounding box center [746, 458] width 895 height 47
paste textarea "I’m [DEMOGRAPHIC_DATA]"
type textarea "love different languages and love to travelI’m Mexican"
click at [471, 441] on textarea "love different languages and love to travelI’m Mexican" at bounding box center [746, 458] width 895 height 47
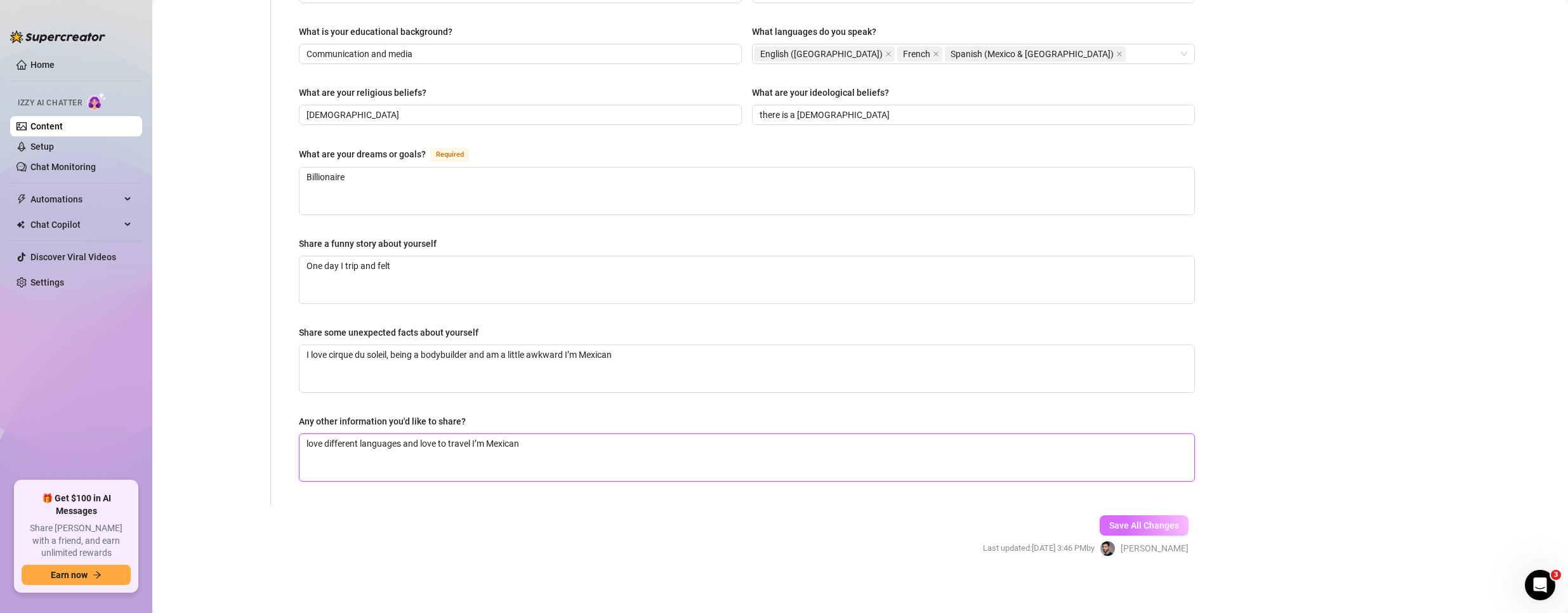
type textarea "love different languages and love to travel I’m Mexican"
click at [1110, 515] on button "Save All Changes" at bounding box center [1144, 525] width 89 height 20
type textarea "Billionaire"
type textarea "I love cirque du soleil, being a bodybuilder and am a little awkward I’m Mexican"
type textarea "love different languages and love to travel I’m Mexican"
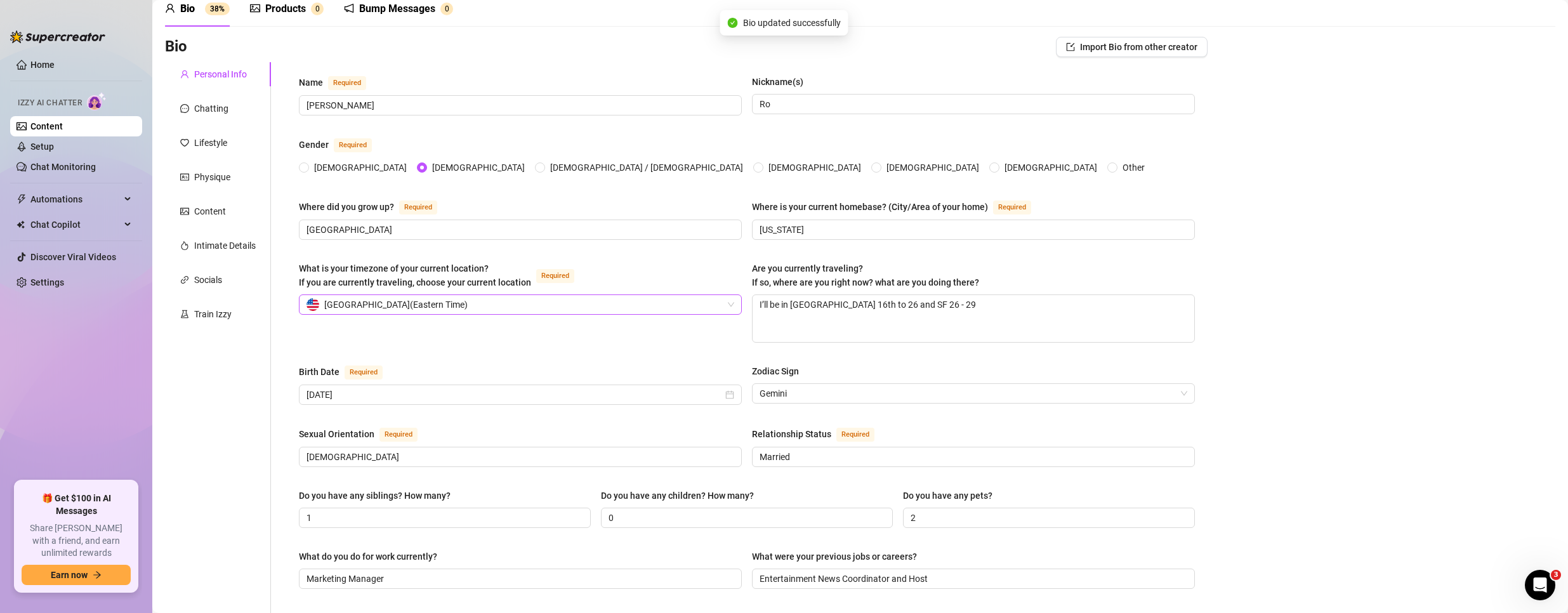
scroll to position [0, 0]
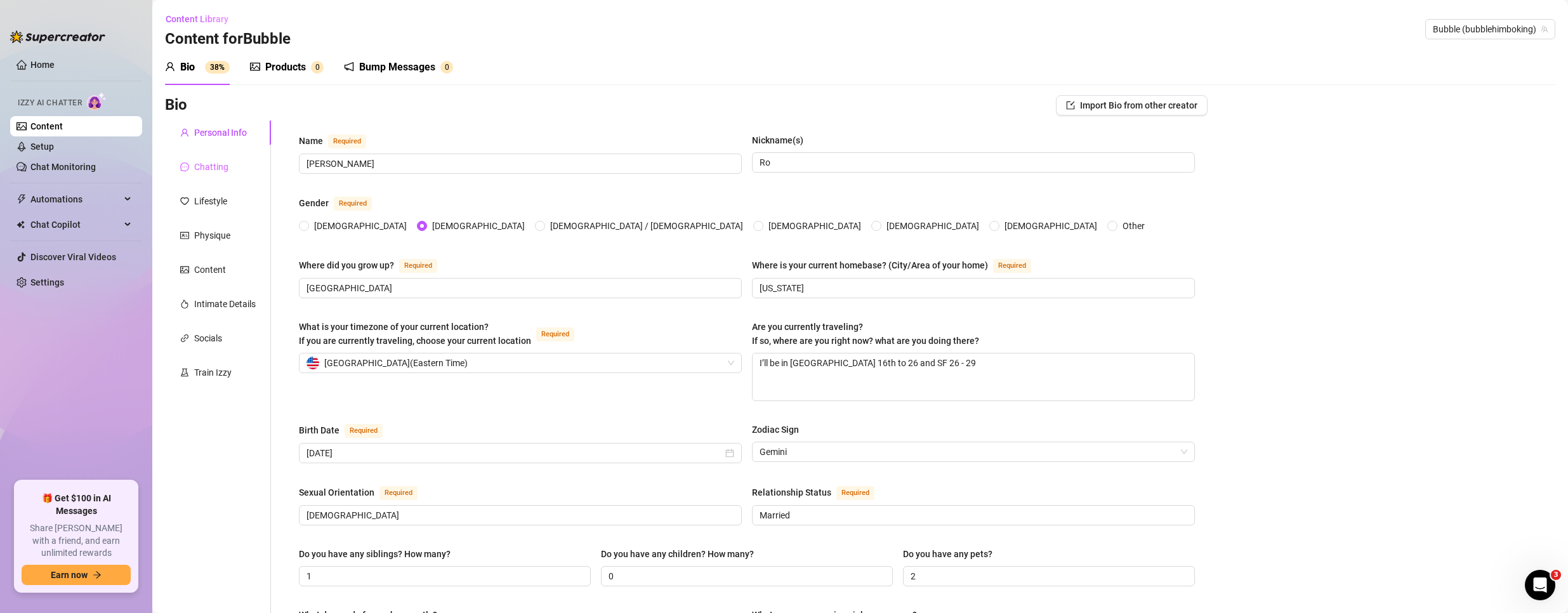
click at [216, 156] on div "Chatting" at bounding box center [218, 167] width 106 height 24
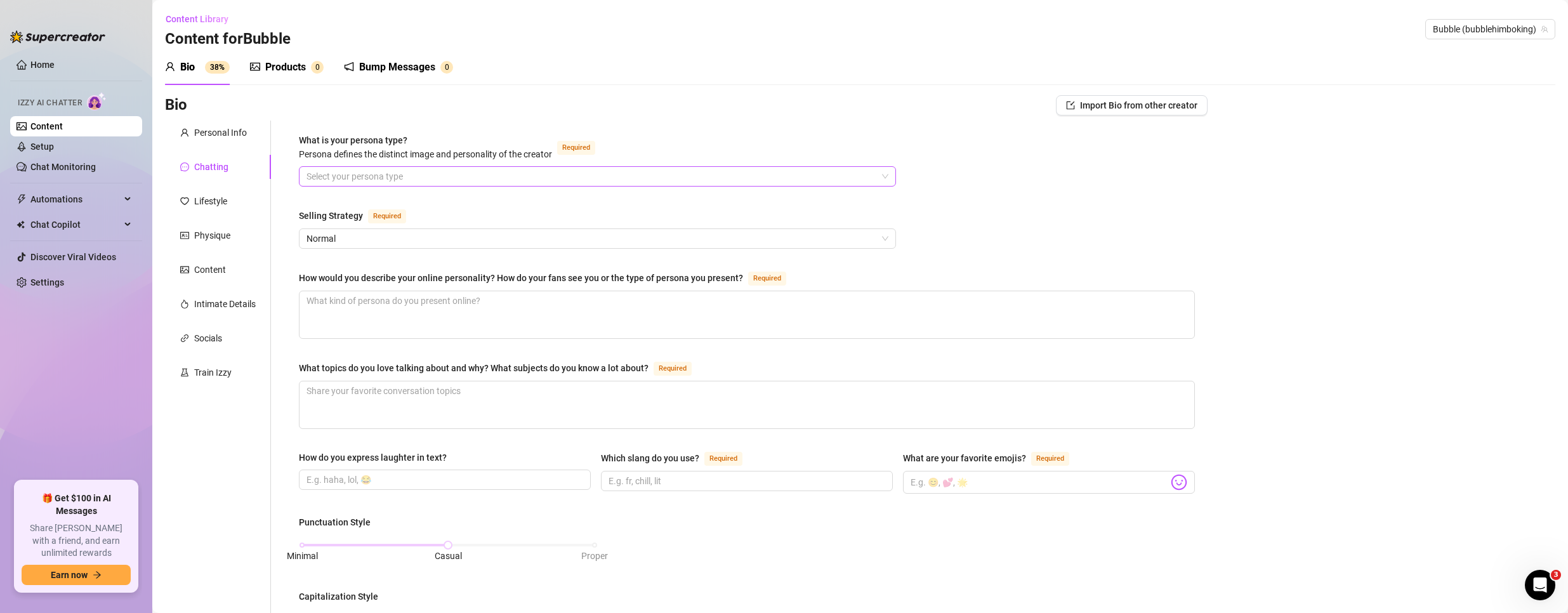
click at [465, 179] on input "What is your persona type? [PERSON_NAME] defines the distinct image and persona…" at bounding box center [591, 176] width 571 height 19
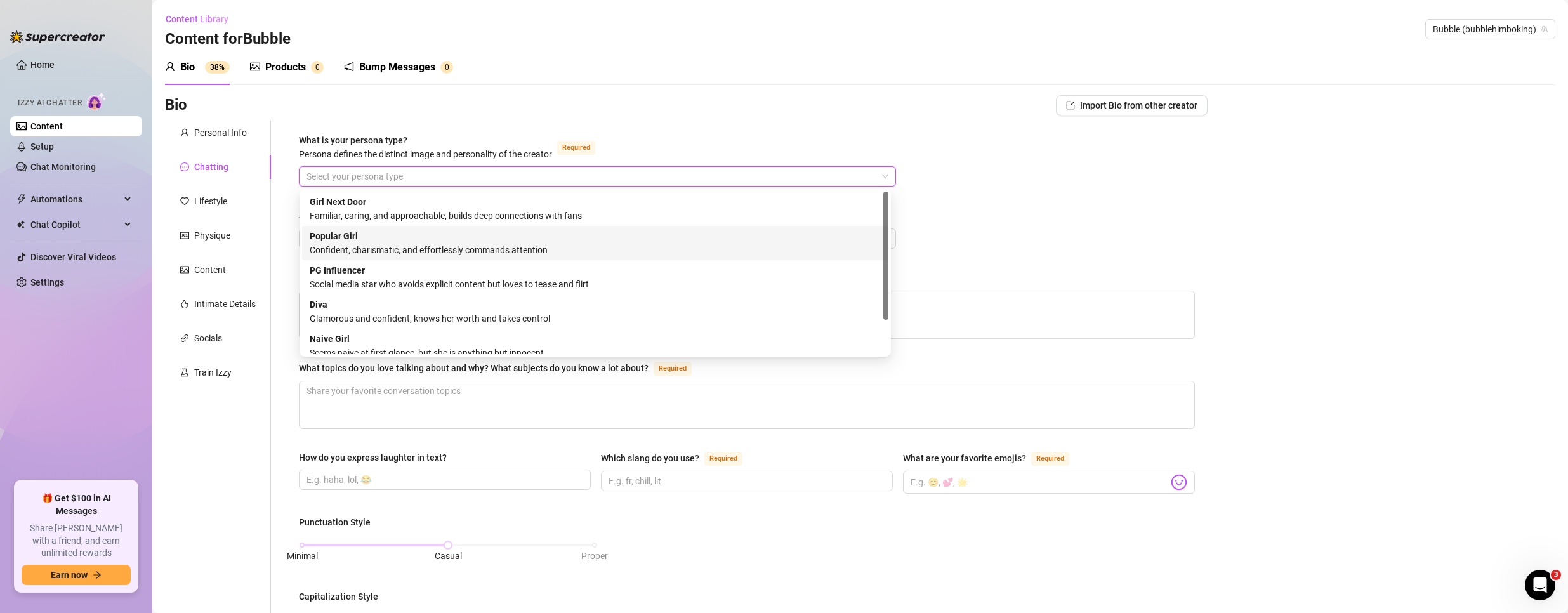
click at [402, 247] on div "Confident, charismatic, and effortlessly commands attention" at bounding box center [596, 250] width 571 height 14
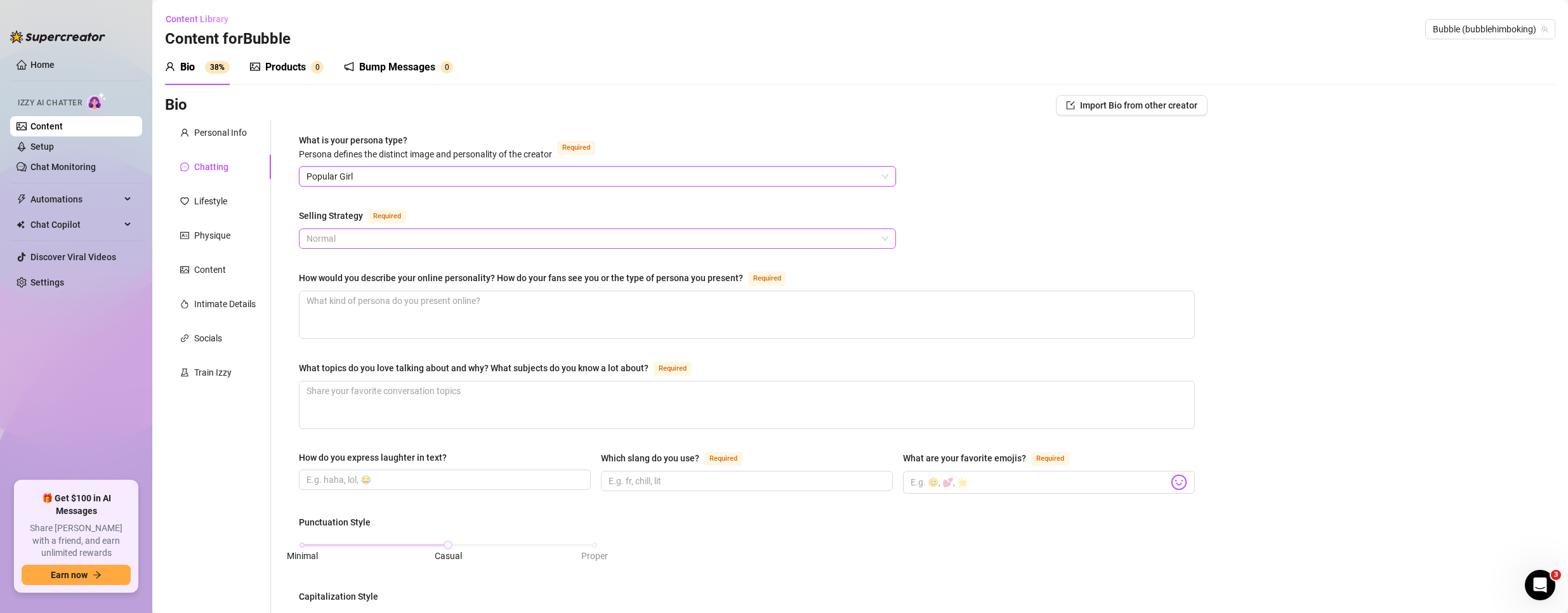
click at [378, 236] on span "Normal" at bounding box center [597, 239] width 582 height 19
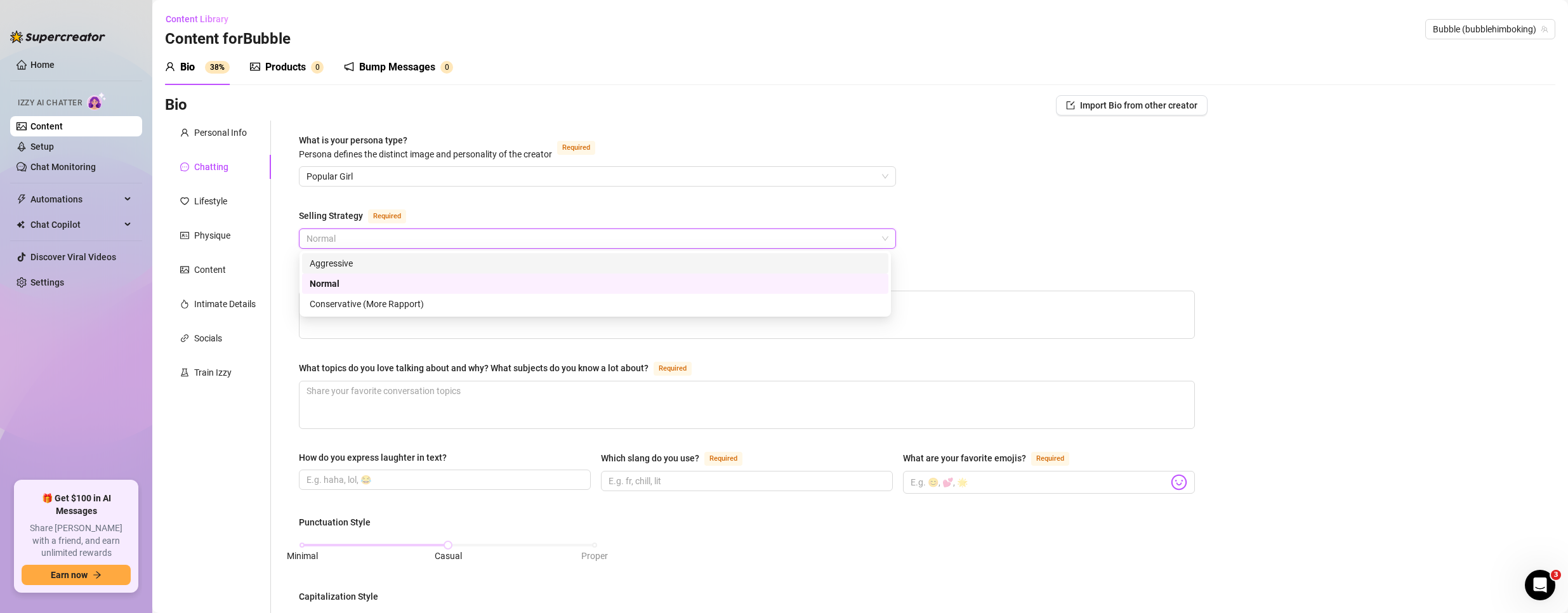
click at [376, 268] on div "Aggressive" at bounding box center [596, 264] width 571 height 14
click at [376, 268] on div "What is your persona type? [PERSON_NAME] defines the distinct image and persona…" at bounding box center [746, 582] width 896 height 896
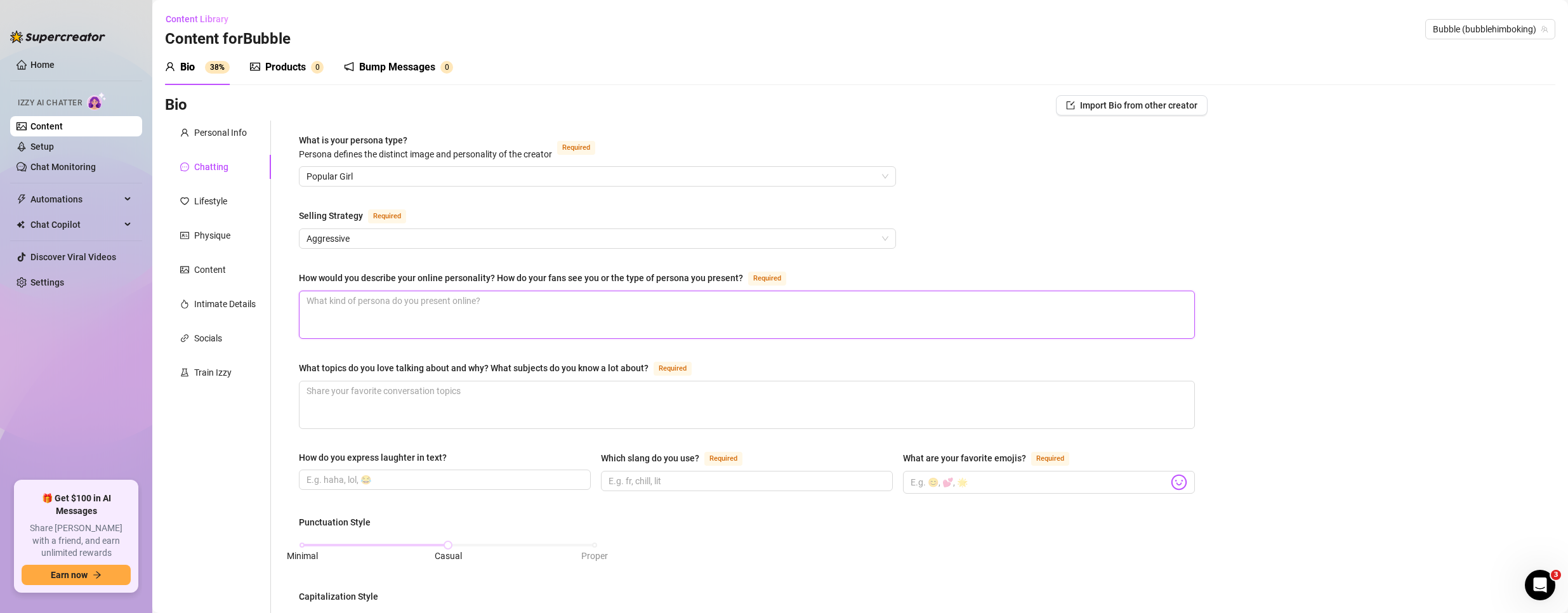
click at [344, 316] on textarea "How would you describe your online personality? How do your fans see you or the…" at bounding box center [746, 315] width 895 height 47
click at [440, 312] on textarea "How would you describe your online personality? How do your fans see you or the…" at bounding box center [746, 315] width 895 height 47
paste textarea "Sexy [DEMOGRAPHIC_DATA] with a six pack and big ass muscle body builder"
type textarea "Sexy [DEMOGRAPHIC_DATA] with a six pack and big ass muscle body builder"
click at [483, 403] on textarea "What topics do you love talking about and why? What subjects do you know a lot …" at bounding box center [746, 405] width 895 height 47
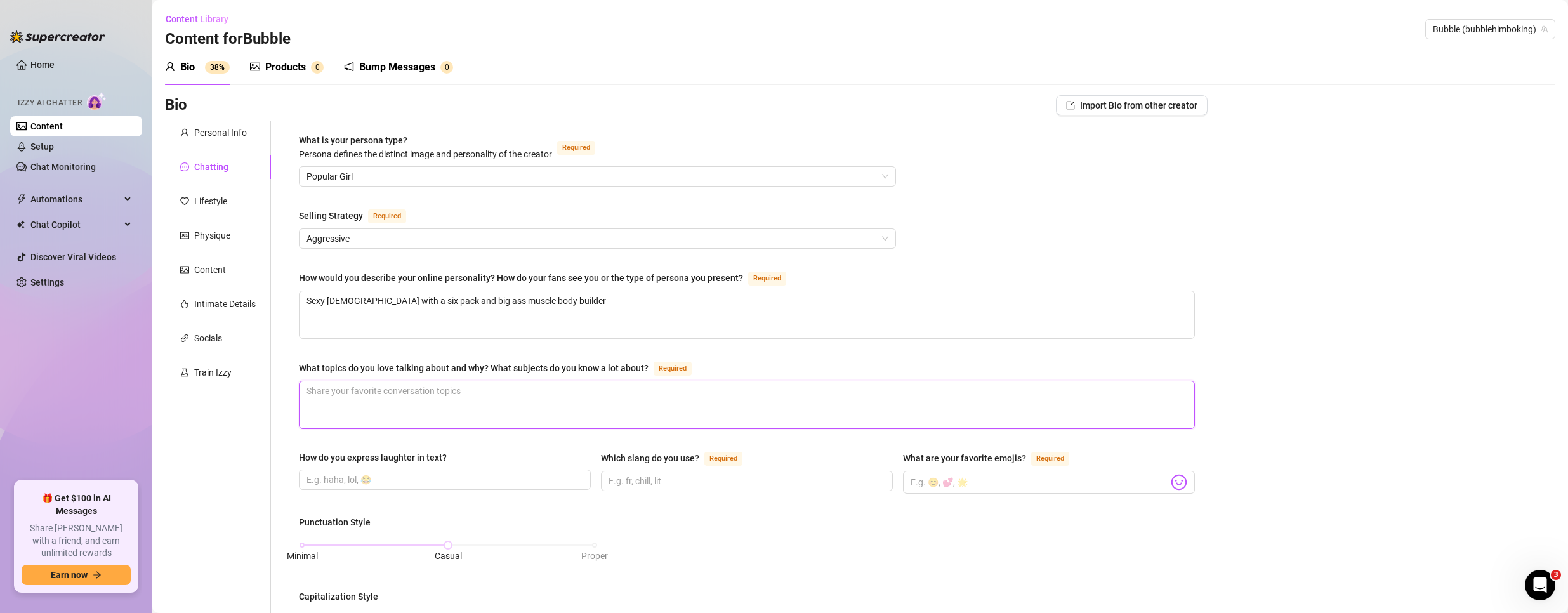
paste textarea "Entertainment news because I love it"
type textarea "Entertainment news because I love it"
click at [423, 484] on input "How do you express laughter in text?" at bounding box center [444, 480] width 274 height 14
type input "lol"
click at [652, 485] on input "Which slang do you use? Required" at bounding box center [746, 482] width 274 height 14
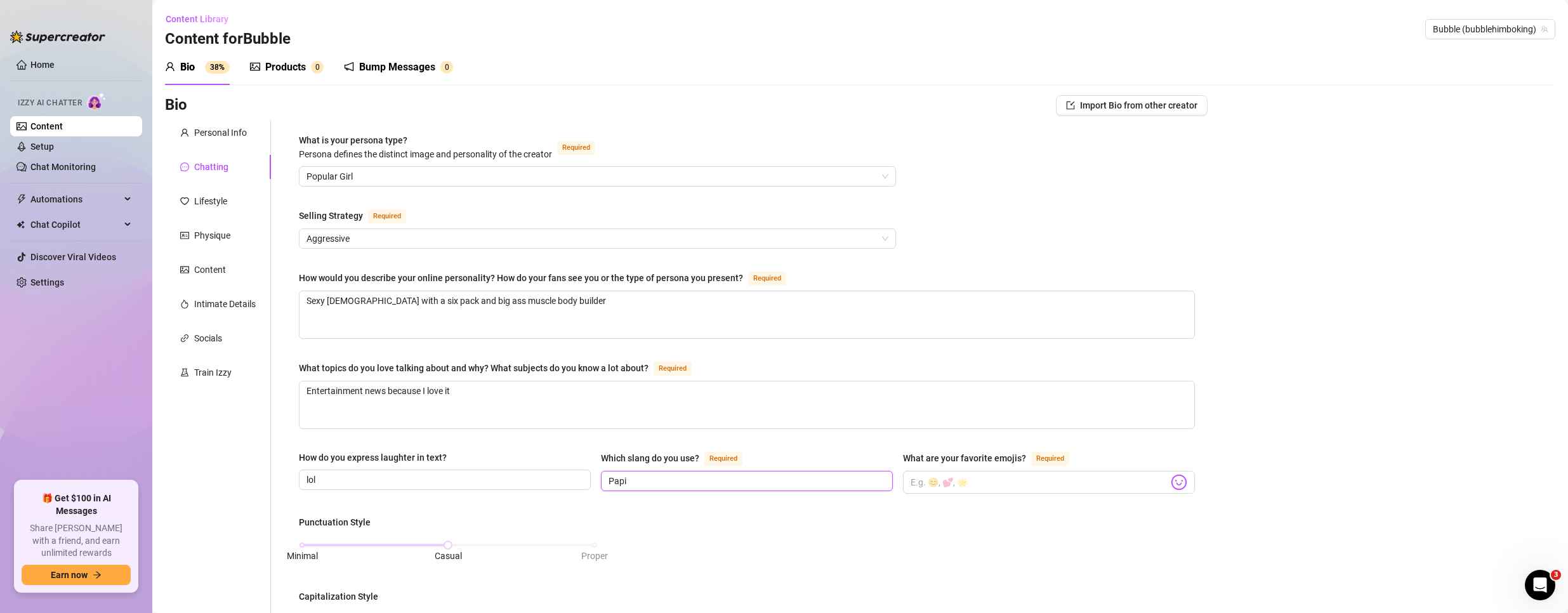
type input "Papi"
click at [1049, 475] on input "What are your favorite emojis? Required" at bounding box center [1039, 482] width 258 height 16
paste input "😈🍑🖤💪🏼❤️"
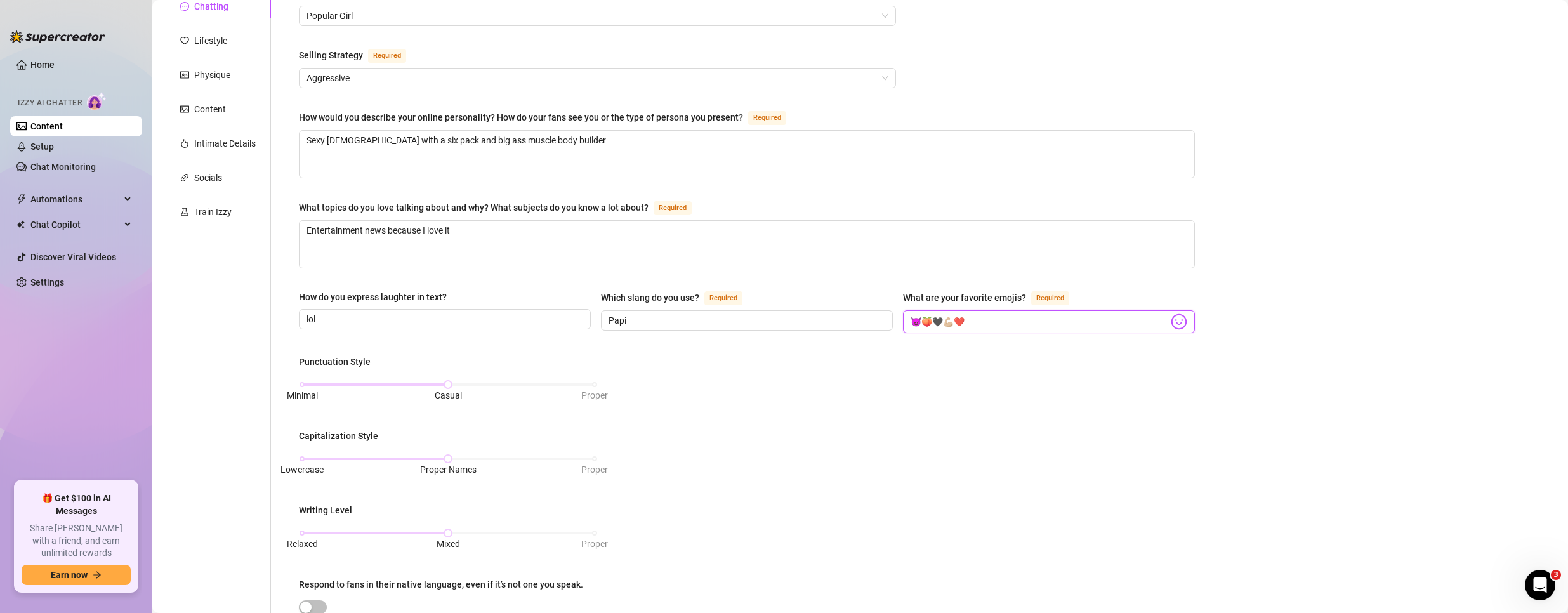
scroll to position [191, 0]
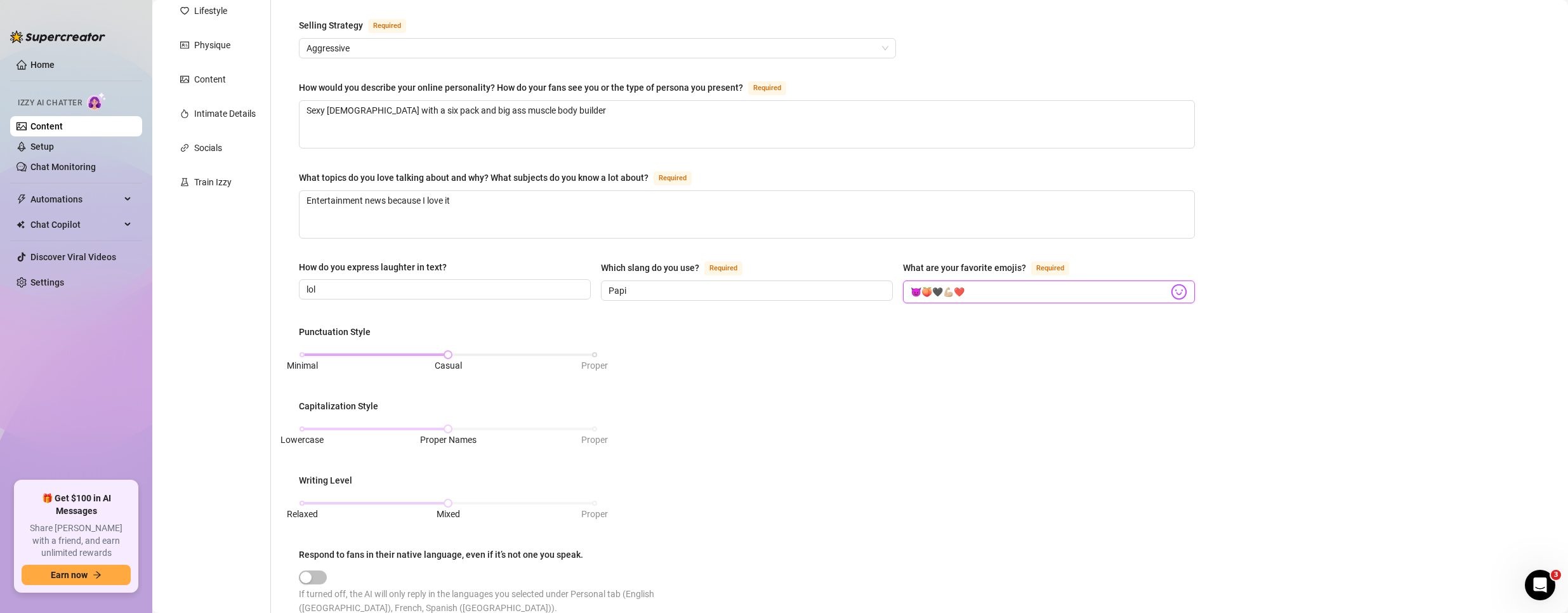
type input "😈🍑🖤💪🏼❤️"
click at [587, 355] on div "Minimal Casual Proper" at bounding box center [449, 354] width 293 height 8
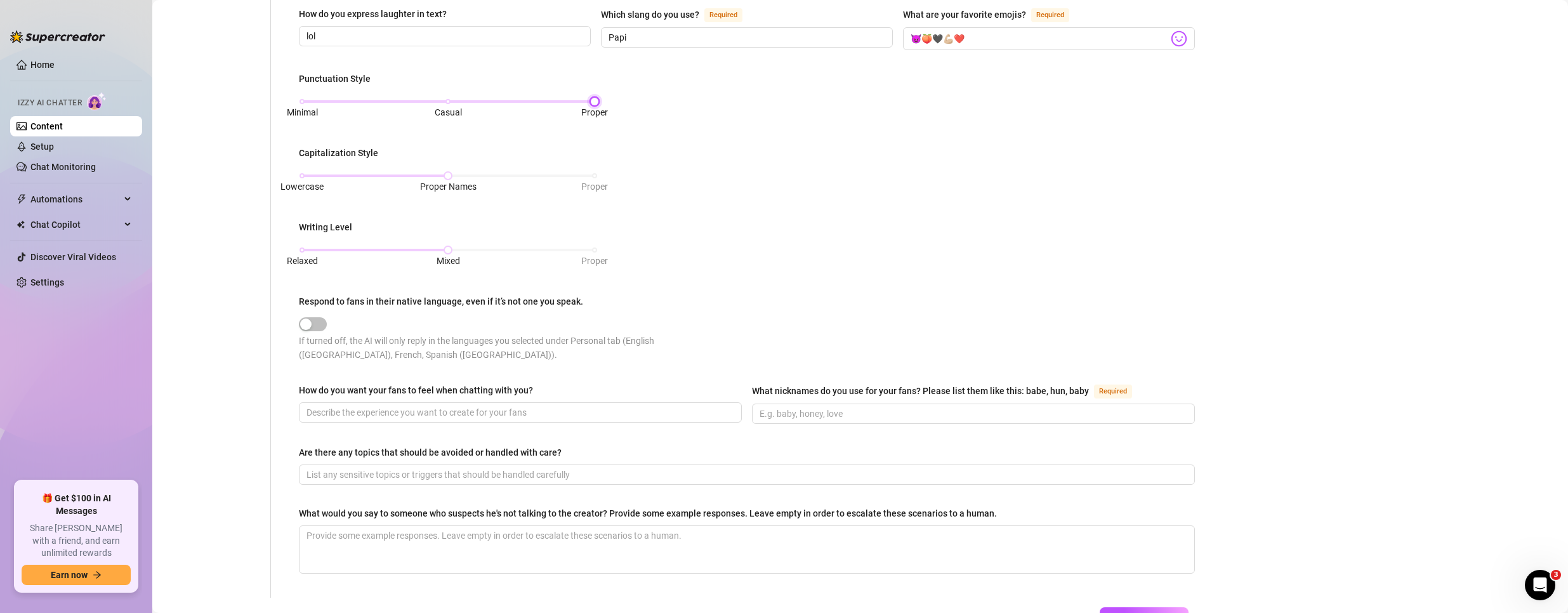
scroll to position [444, 0]
click at [459, 405] on input "How do you want your fans to feel when chatting with you?" at bounding box center [519, 412] width 425 height 14
paste input "😈🍑🖤💪🏼❤️"
type input "😈🍑🖤💪🏼❤️"
click at [557, 414] on input "How do you want your fans to feel when chatting with you?" at bounding box center [519, 412] width 425 height 14
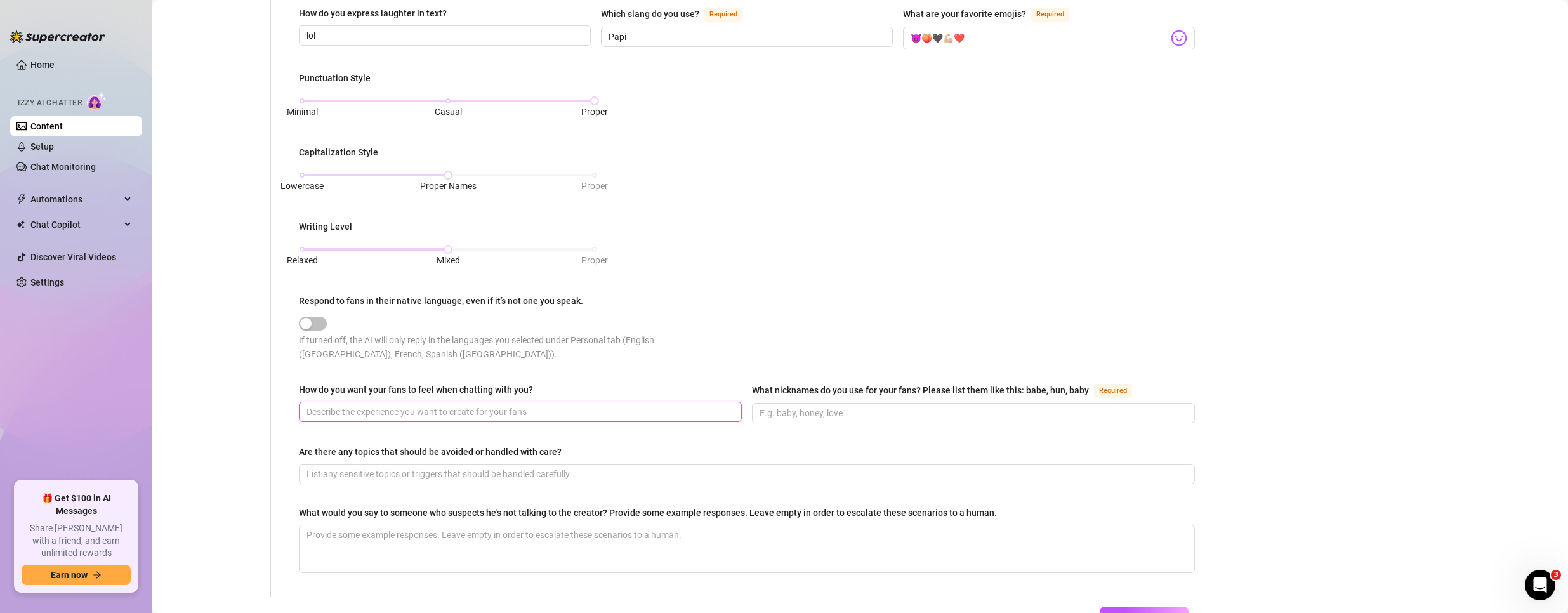
paste input "Relax hot sexy and happy"
type input "Relax hot sexy and happy"
click at [916, 403] on span at bounding box center [974, 413] width 443 height 20
paste input "Little [PERSON_NAME]"
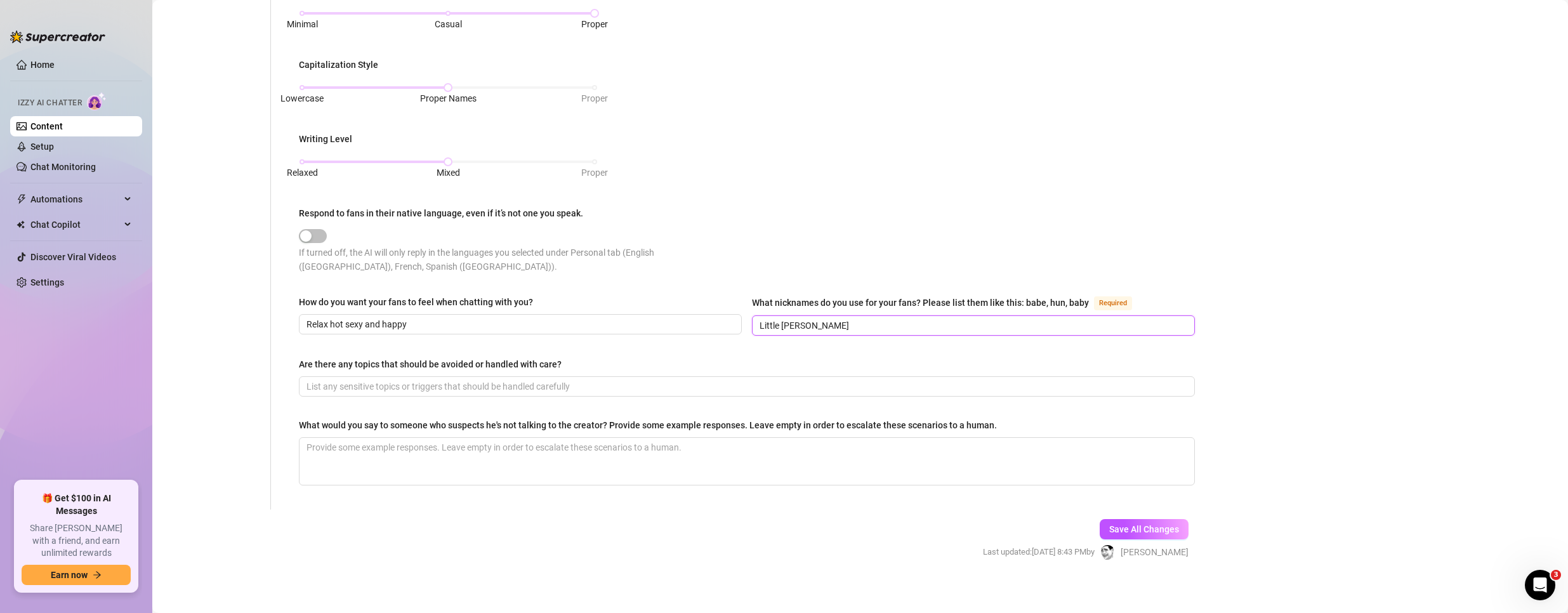
scroll to position [537, 0]
type input "Little [PERSON_NAME]"
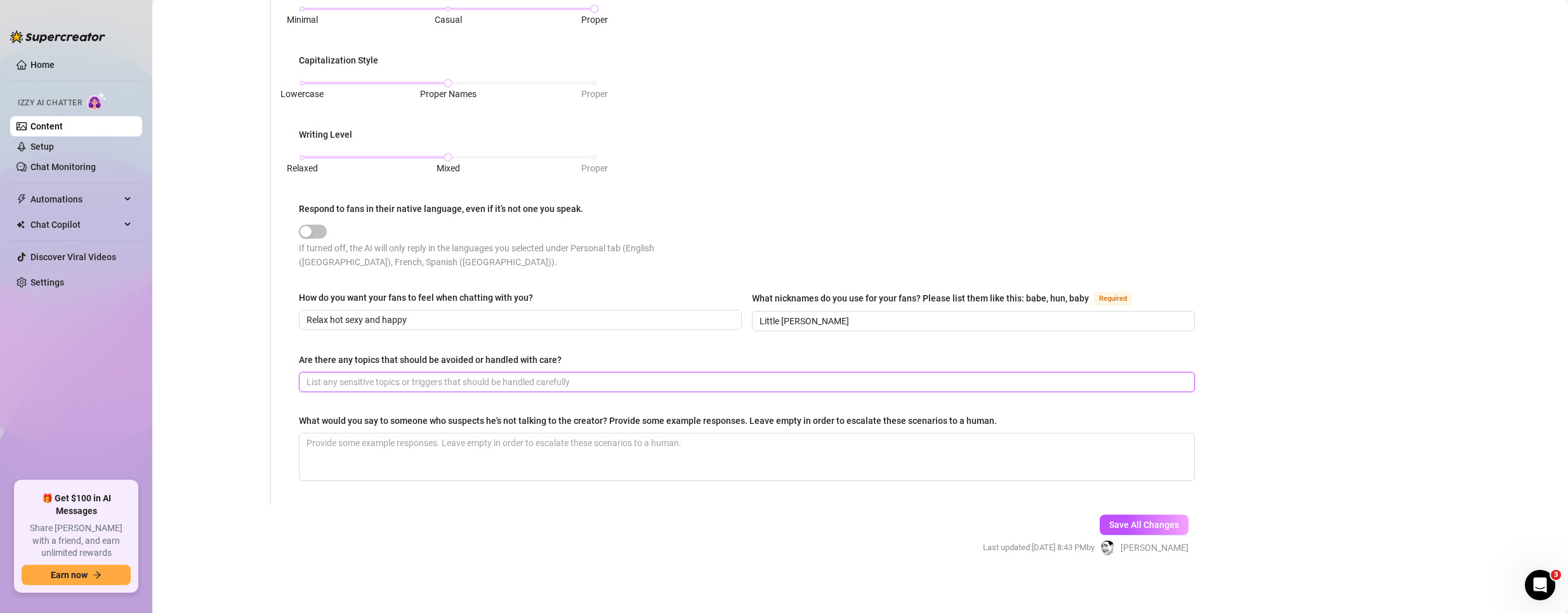
click at [391, 376] on input "Are there any topics that should be avoided or handled with care?" at bounding box center [746, 382] width 879 height 14
paste input "No"
type input "No"
click at [373, 451] on textarea "What would you say to someone who suspects he's not talking to the creator? Pro…" at bounding box center [746, 457] width 895 height 47
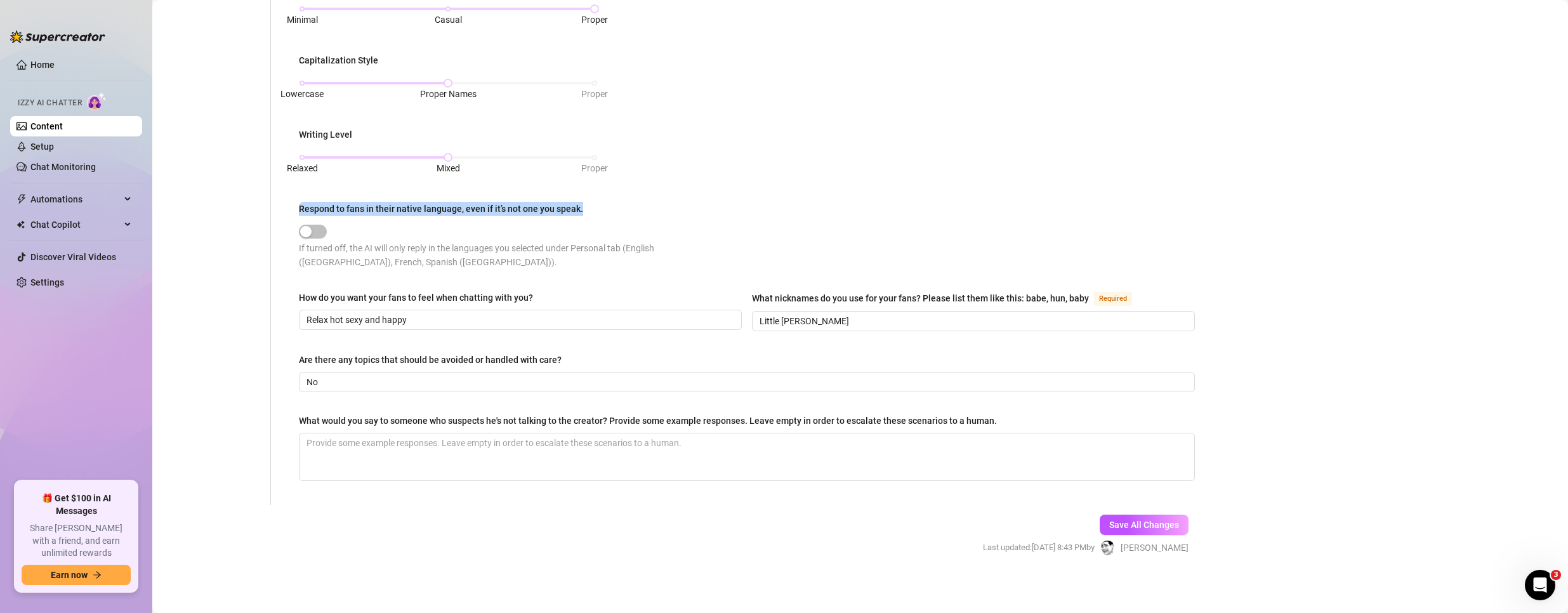
drag, startPoint x: 299, startPoint y: 203, endPoint x: 589, endPoint y: 201, distance: 290.0
click at [589, 201] on div "What is your persona type? [PERSON_NAME] defines the distinct image and persona…" at bounding box center [747, 44] width 922 height 921
copy div "Respond to fans in their native language, even if it’s not one you speak."
click at [1141, 524] on span "Save All Changes" at bounding box center [1144, 525] width 70 height 10
type textarea "Sexy [DEMOGRAPHIC_DATA] with a six pack and big ass muscle body builder"
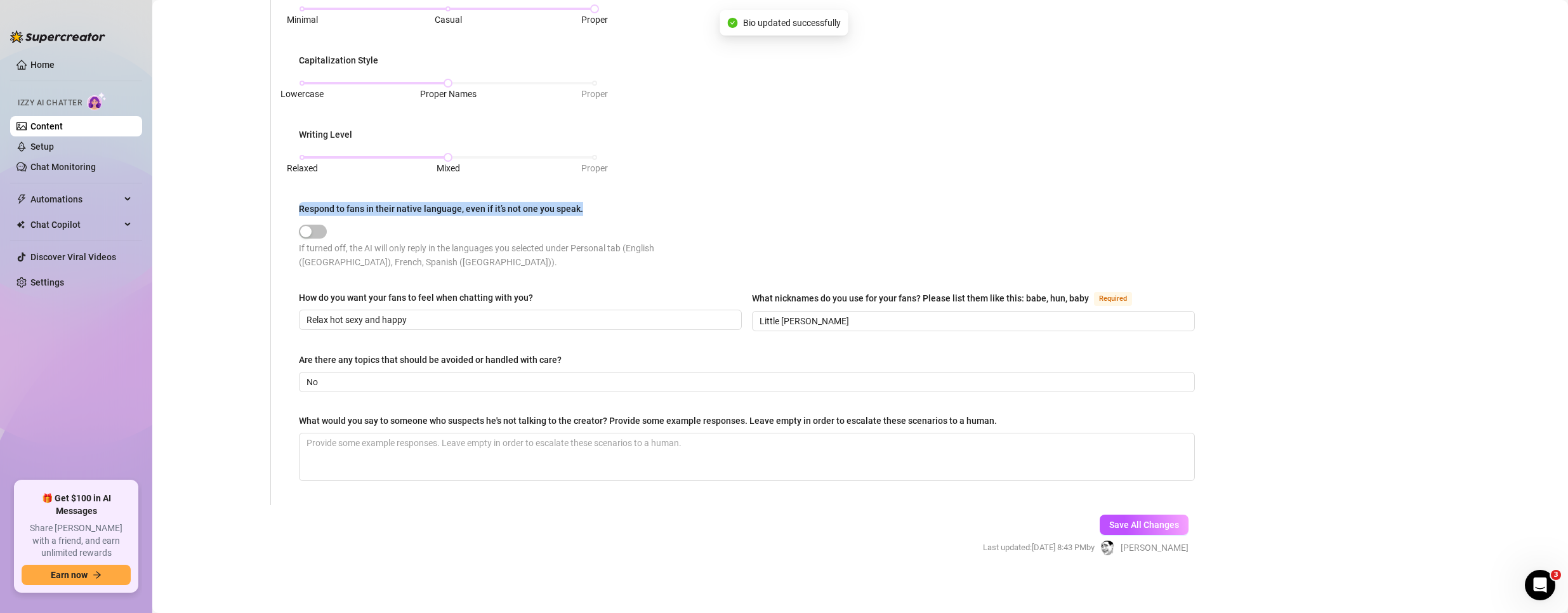
type input "Little [PERSON_NAME]"
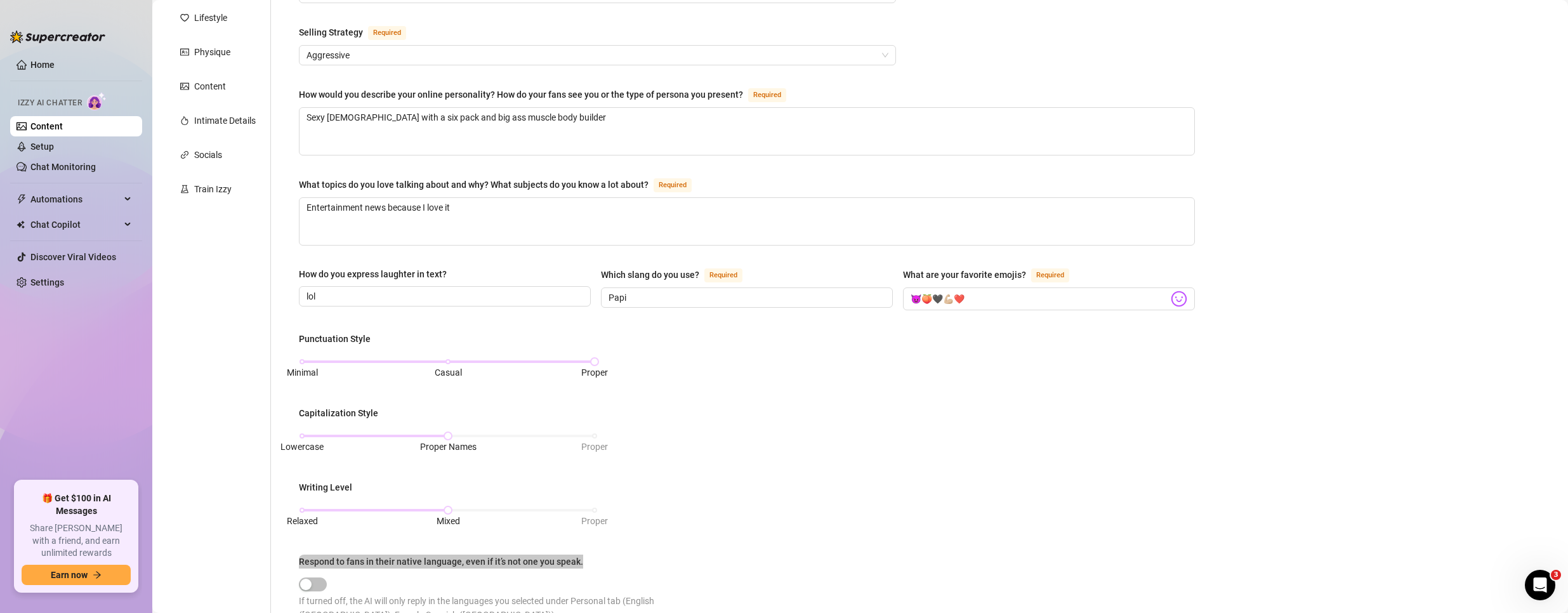
scroll to position [0, 0]
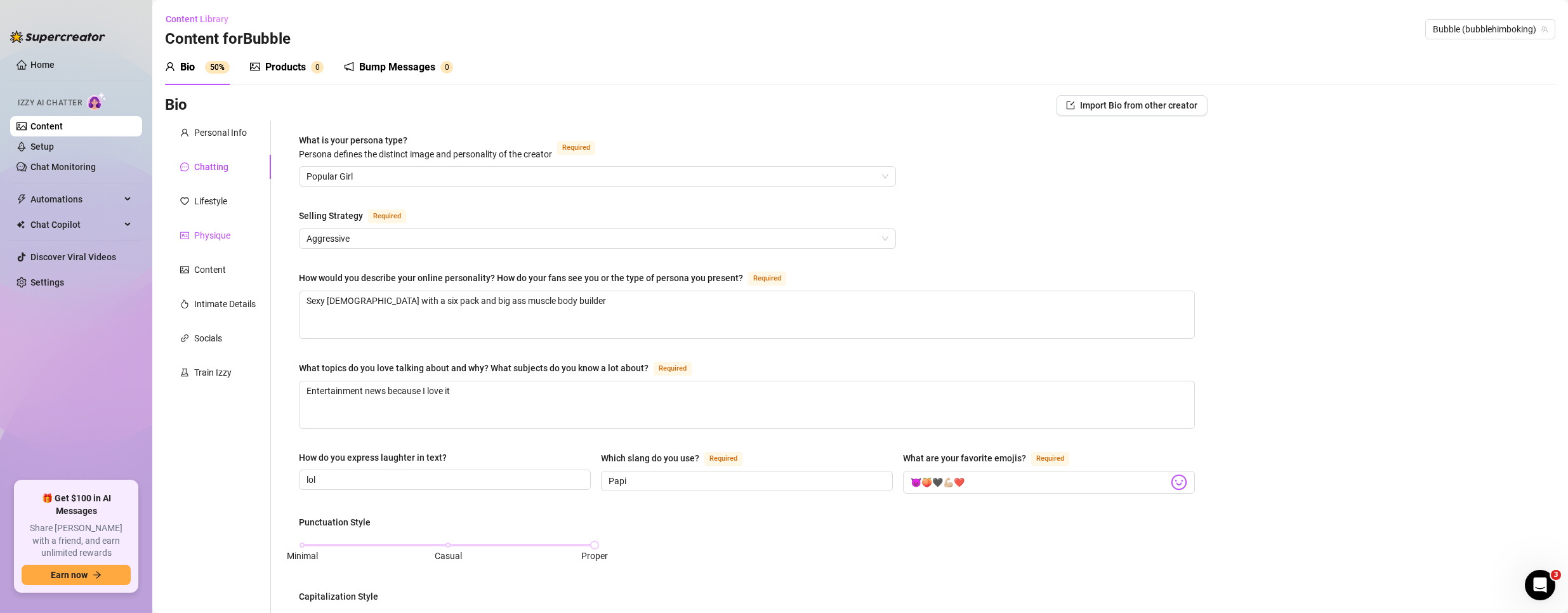
click at [199, 229] on div "Physique" at bounding box center [212, 236] width 36 height 14
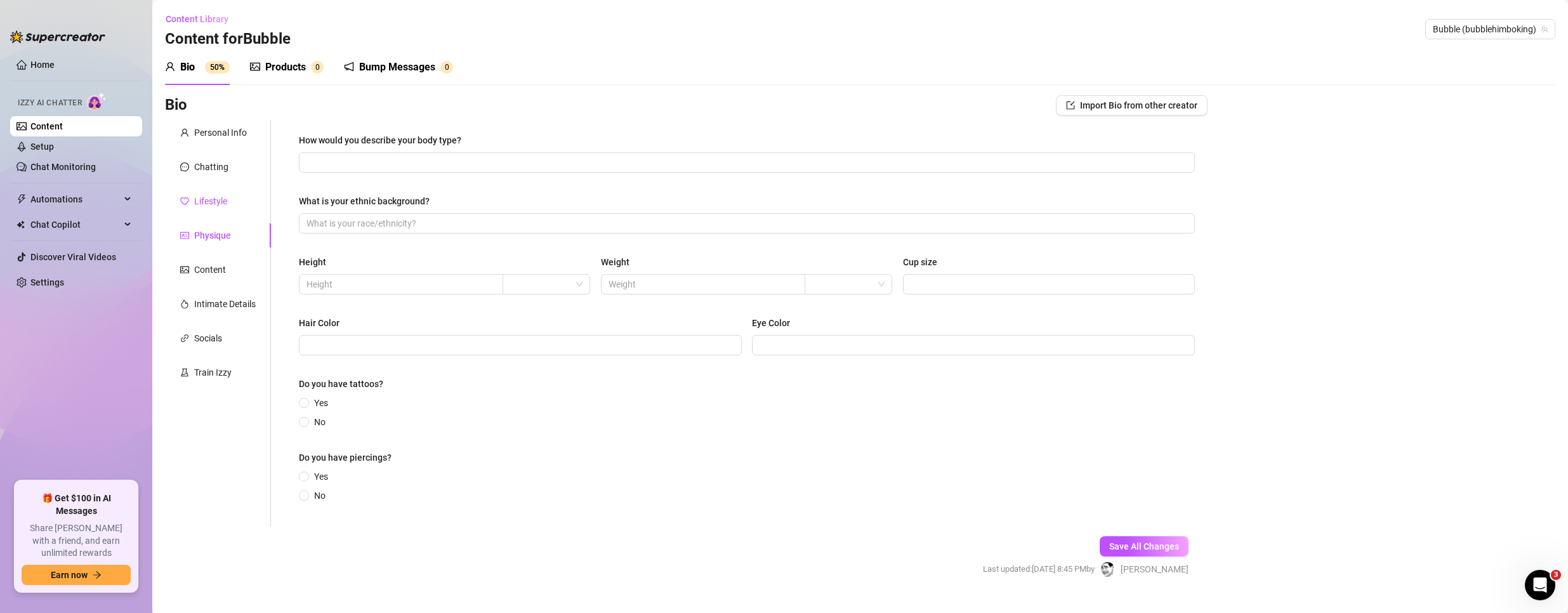
click at [209, 201] on div "Lifestyle" at bounding box center [211, 201] width 33 height 14
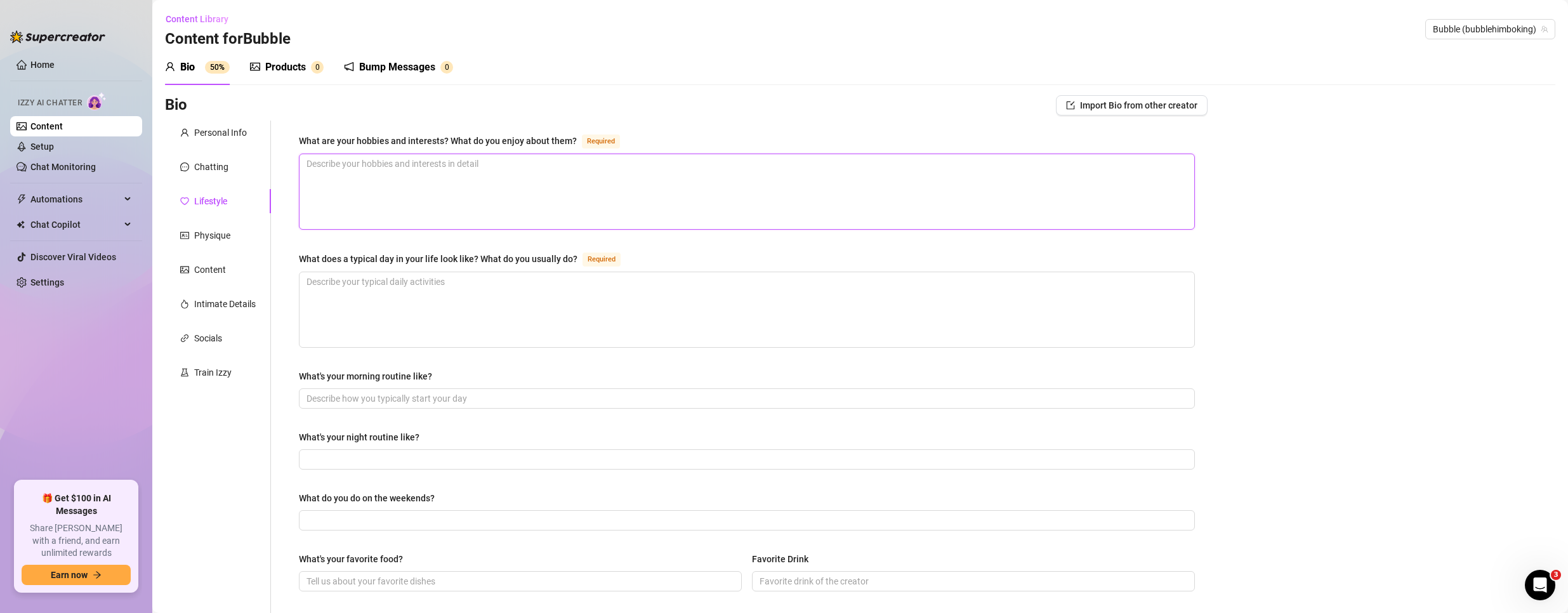
click at [424, 178] on textarea "What are your hobbies and interests? What do you enjoy about them? Required" at bounding box center [746, 191] width 895 height 75
paste textarea "Gym bodybuilding entertainment news"
type textarea "Gym bodybuilding entertainment news"
click at [413, 311] on textarea "What does a typical day in your life look like? What do you usually do? Required" at bounding box center [746, 309] width 895 height 75
paste textarea "Work from home gym and be with my husband"
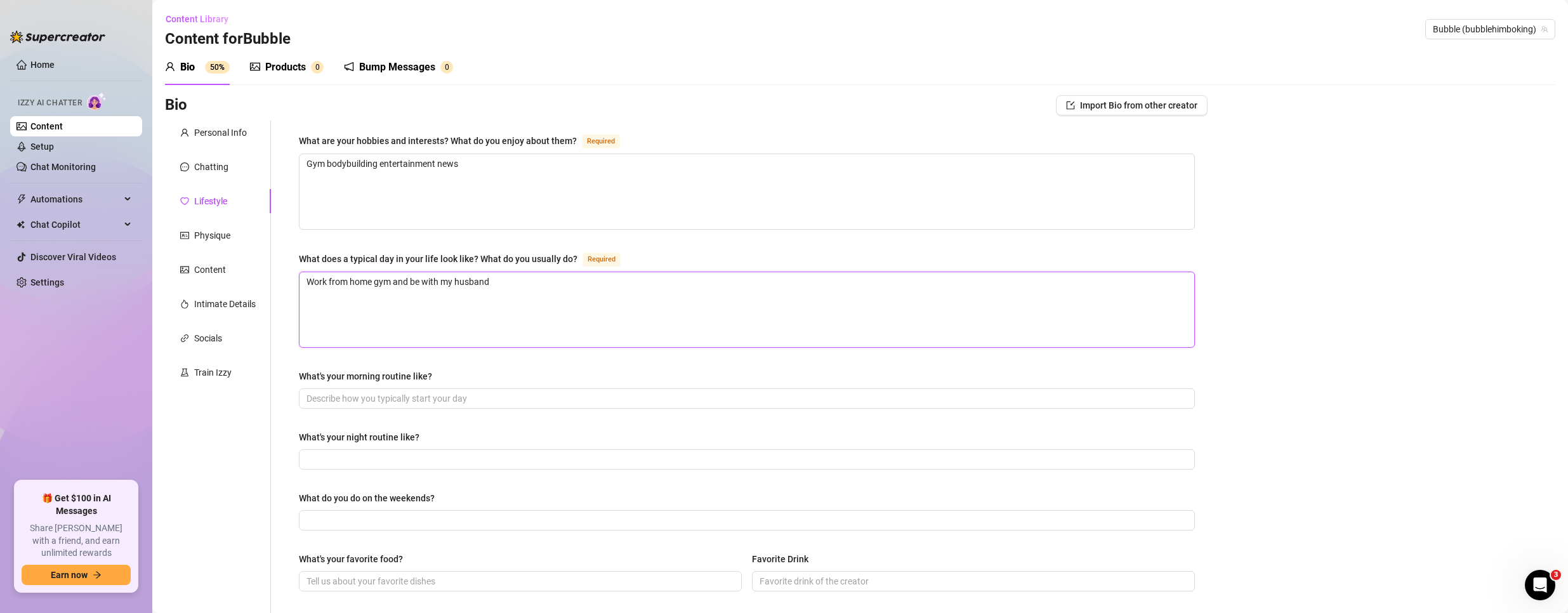
type textarea "Work from home gym and be with my husband"
click at [424, 401] on input "What's your morning routine like?" at bounding box center [746, 399] width 879 height 14
paste input "Shower eat talk work"
type input "Shower eat talk work"
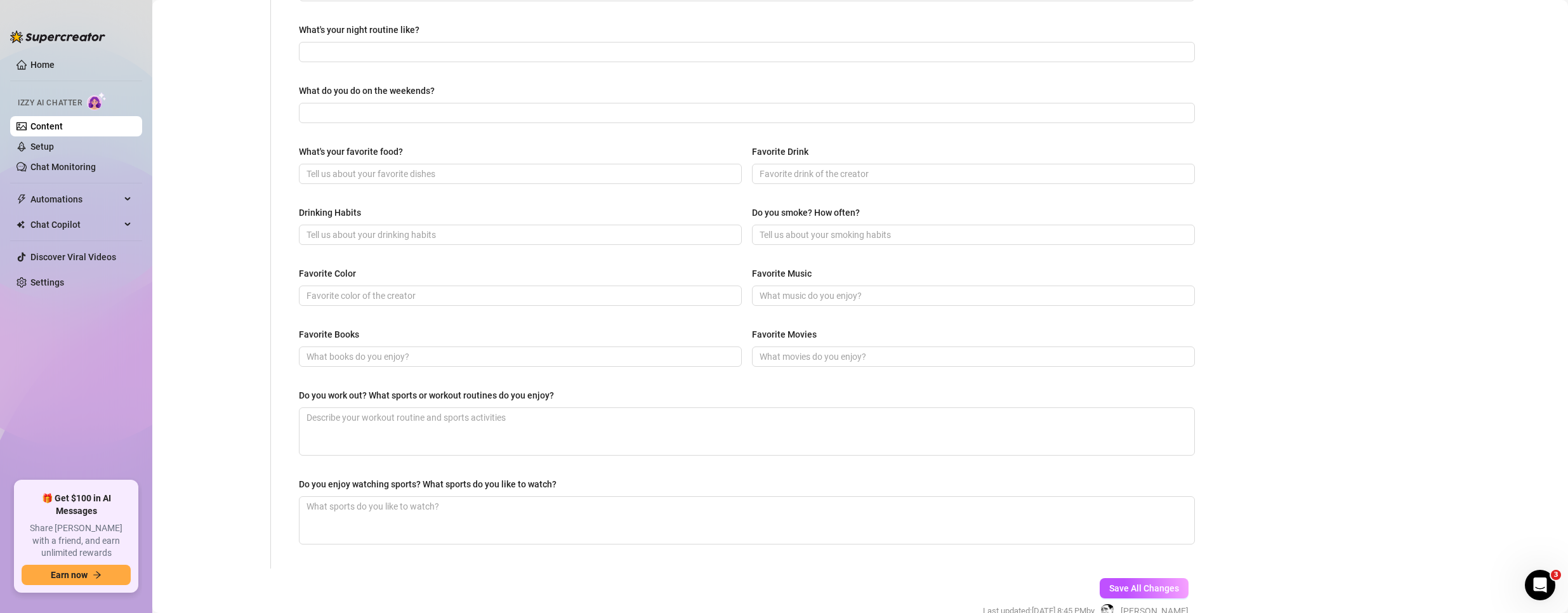
scroll to position [473, 0]
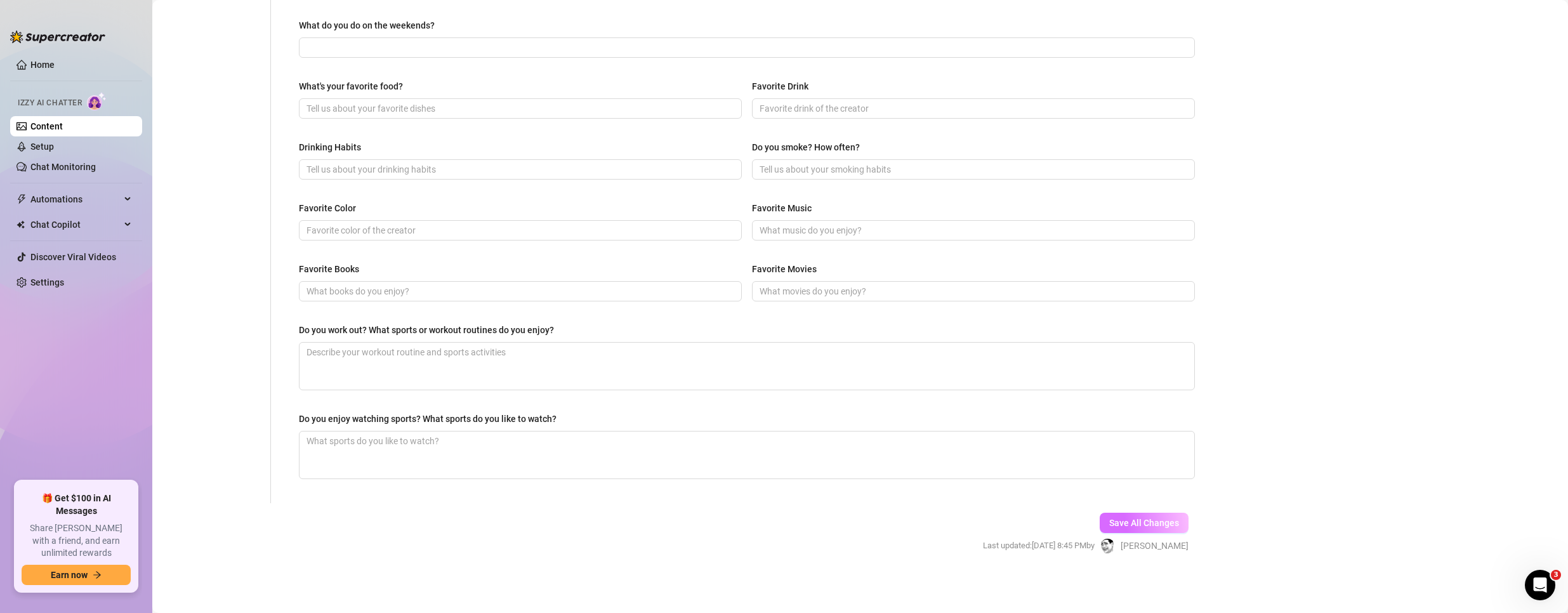
click at [1149, 518] on span "Save All Changes" at bounding box center [1144, 523] width 70 height 10
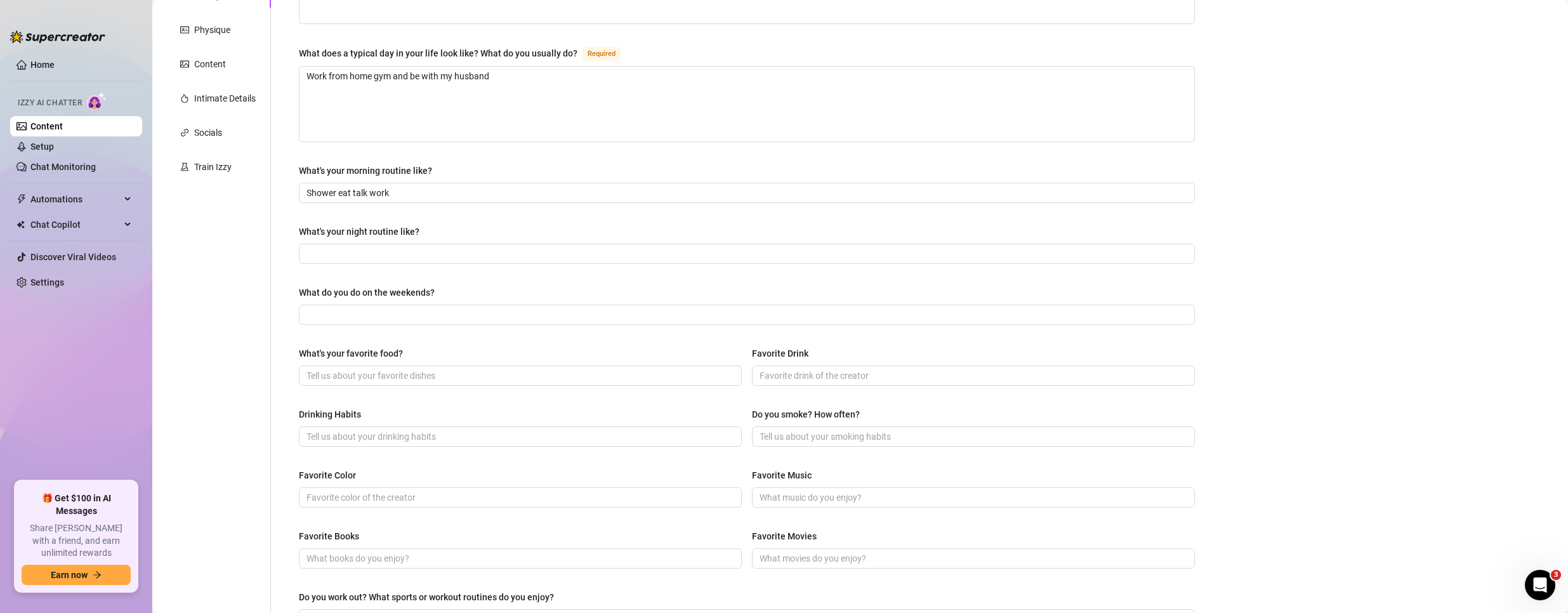
scroll to position [0, 0]
